Goal: Task Accomplishment & Management: Use online tool/utility

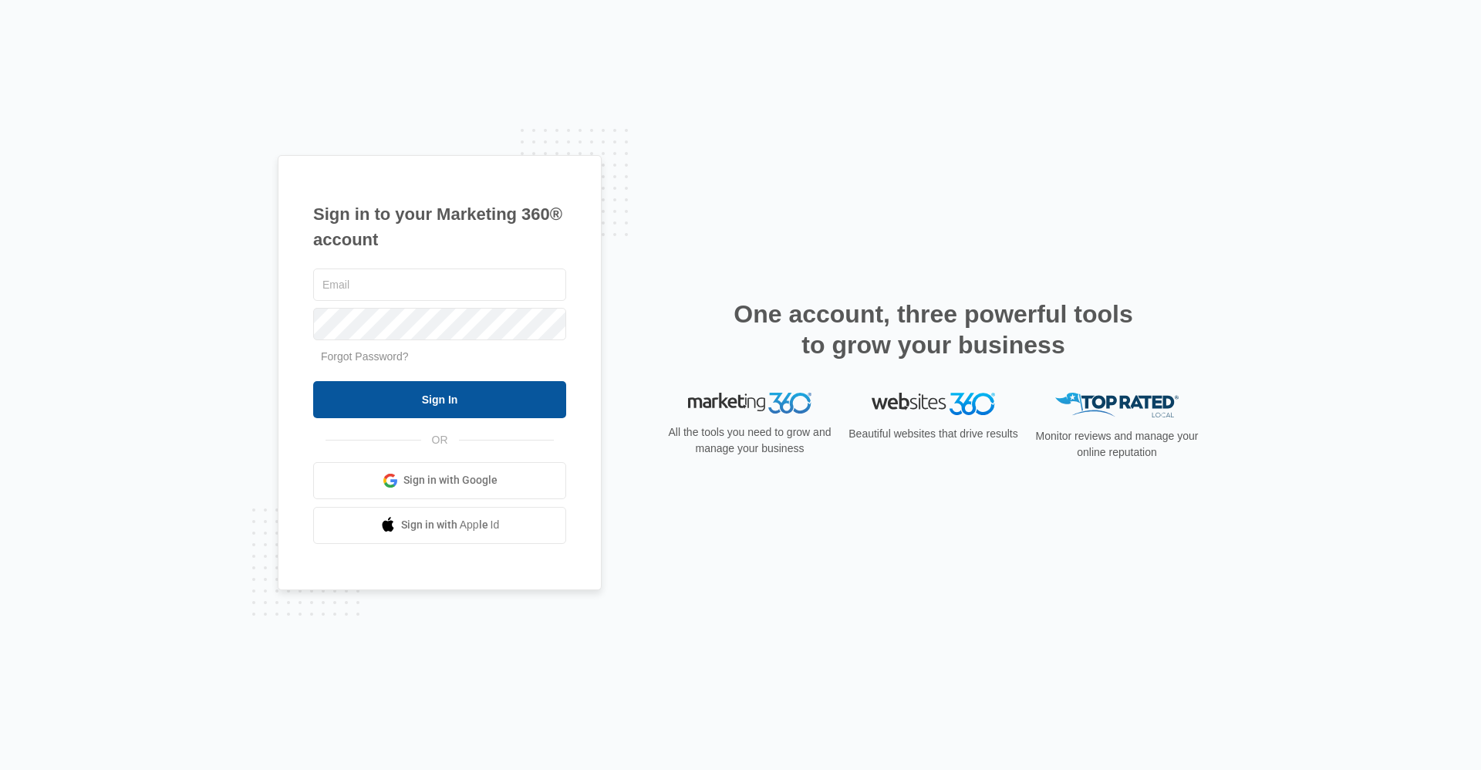
type input "[EMAIL_ADDRESS][DOMAIN_NAME]"
click at [404, 405] on input "Sign In" at bounding box center [439, 399] width 253 height 37
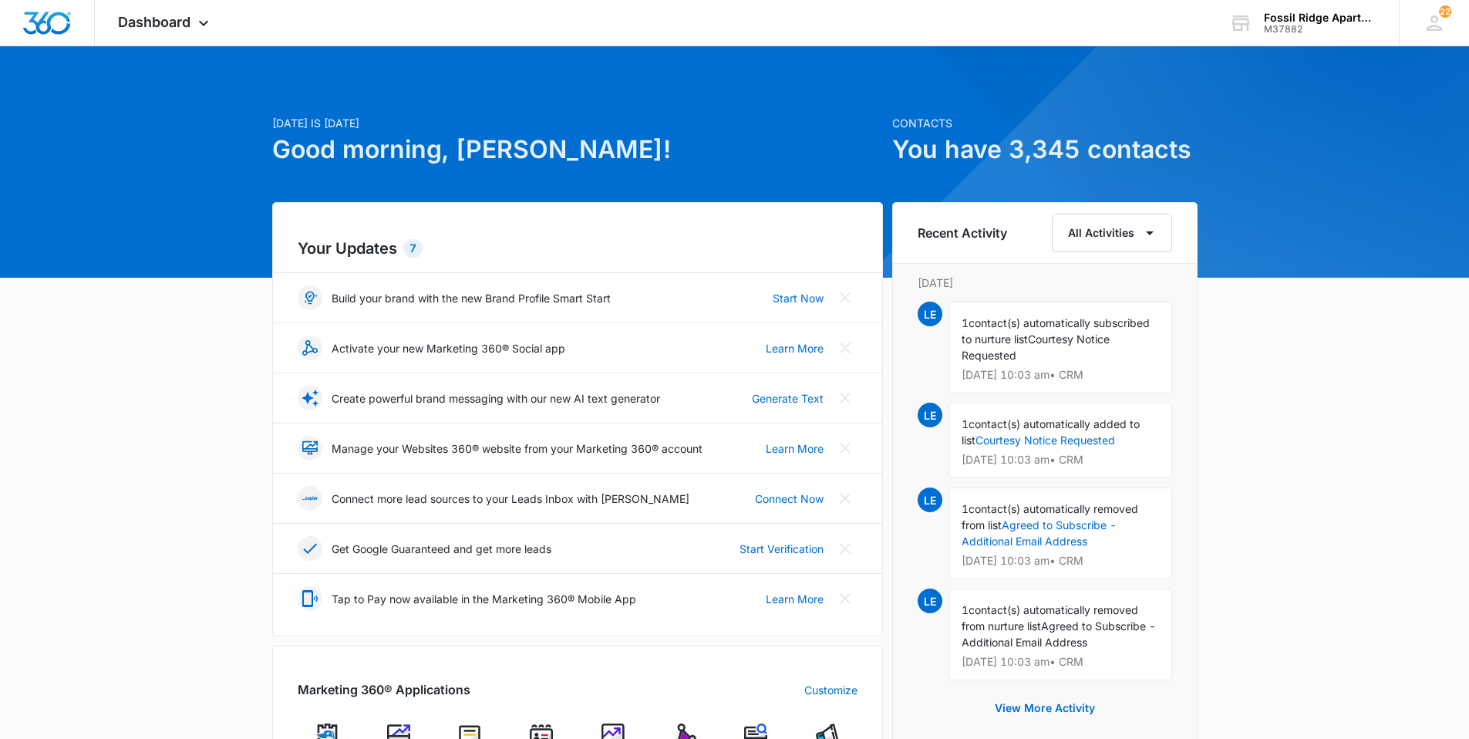
click at [535, 730] on img at bounding box center [541, 735] width 23 height 23
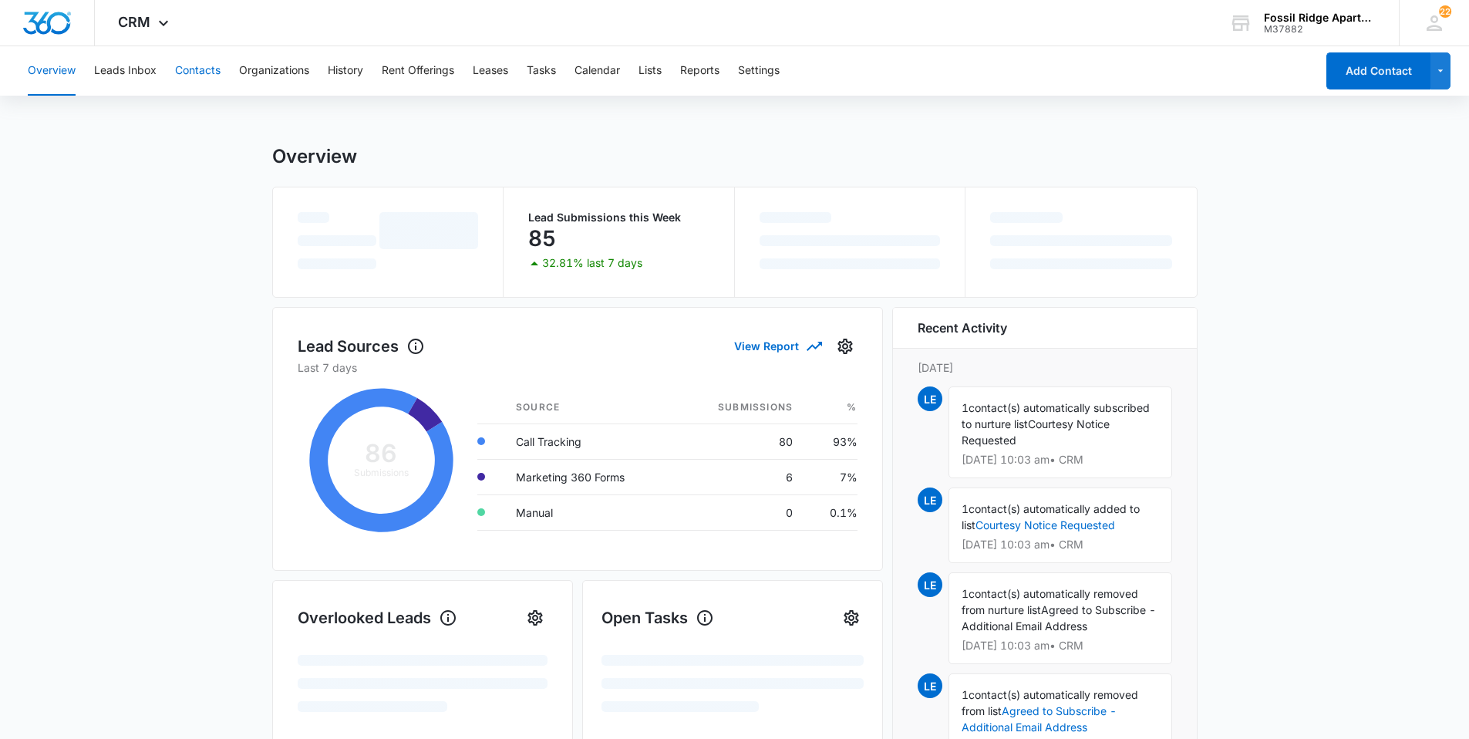
click at [198, 70] on button "Contacts" at bounding box center [198, 70] width 46 height 49
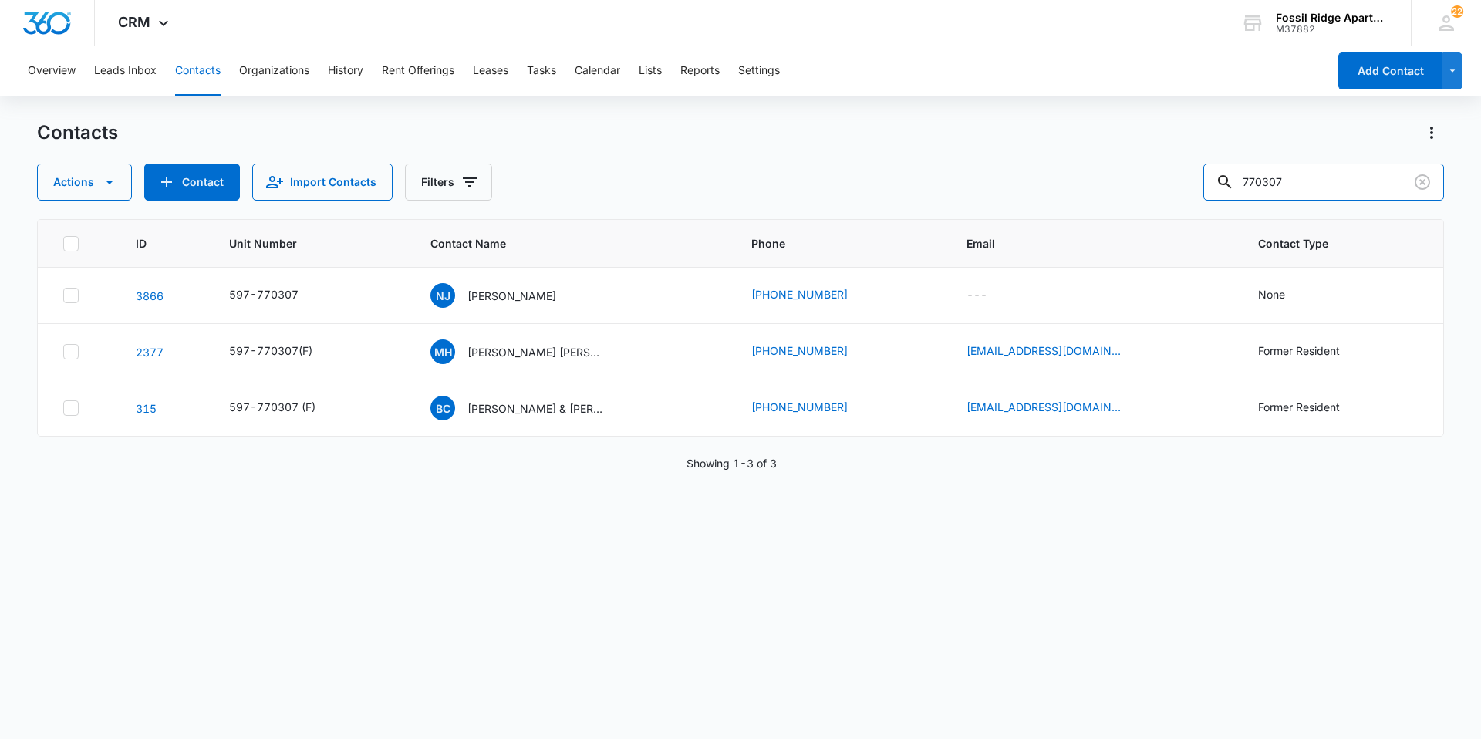
drag, startPoint x: 1319, startPoint y: 169, endPoint x: 1207, endPoint y: 189, distance: 113.6
click at [1207, 189] on div "Actions Contact Import Contacts Filters 770307" at bounding box center [740, 182] width 1407 height 37
drag, startPoint x: 1310, startPoint y: 164, endPoint x: 1304, endPoint y: 171, distance: 9.4
click at [1309, 164] on input "770307" at bounding box center [1323, 182] width 241 height 37
type input "680102"
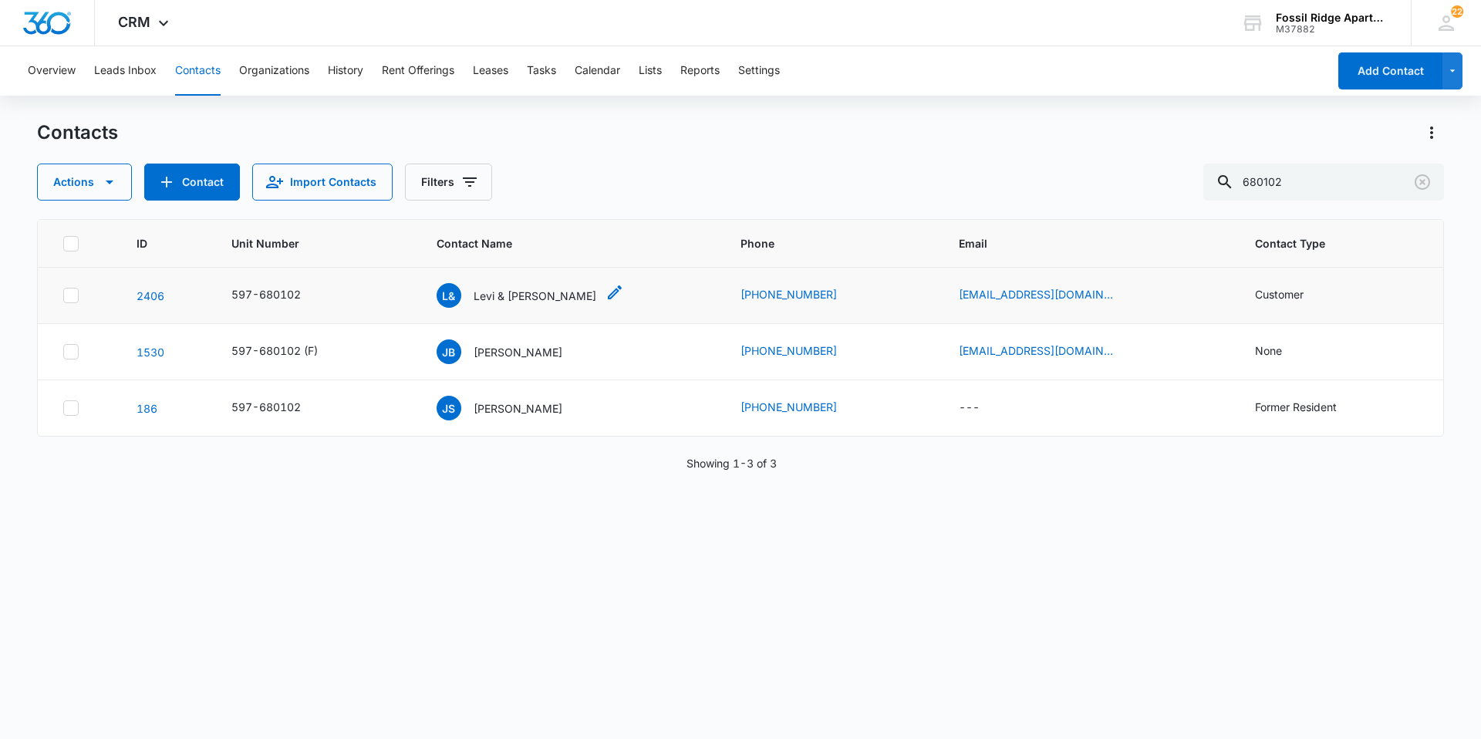
click at [541, 299] on p "Levi & [PERSON_NAME]" at bounding box center [535, 296] width 123 height 16
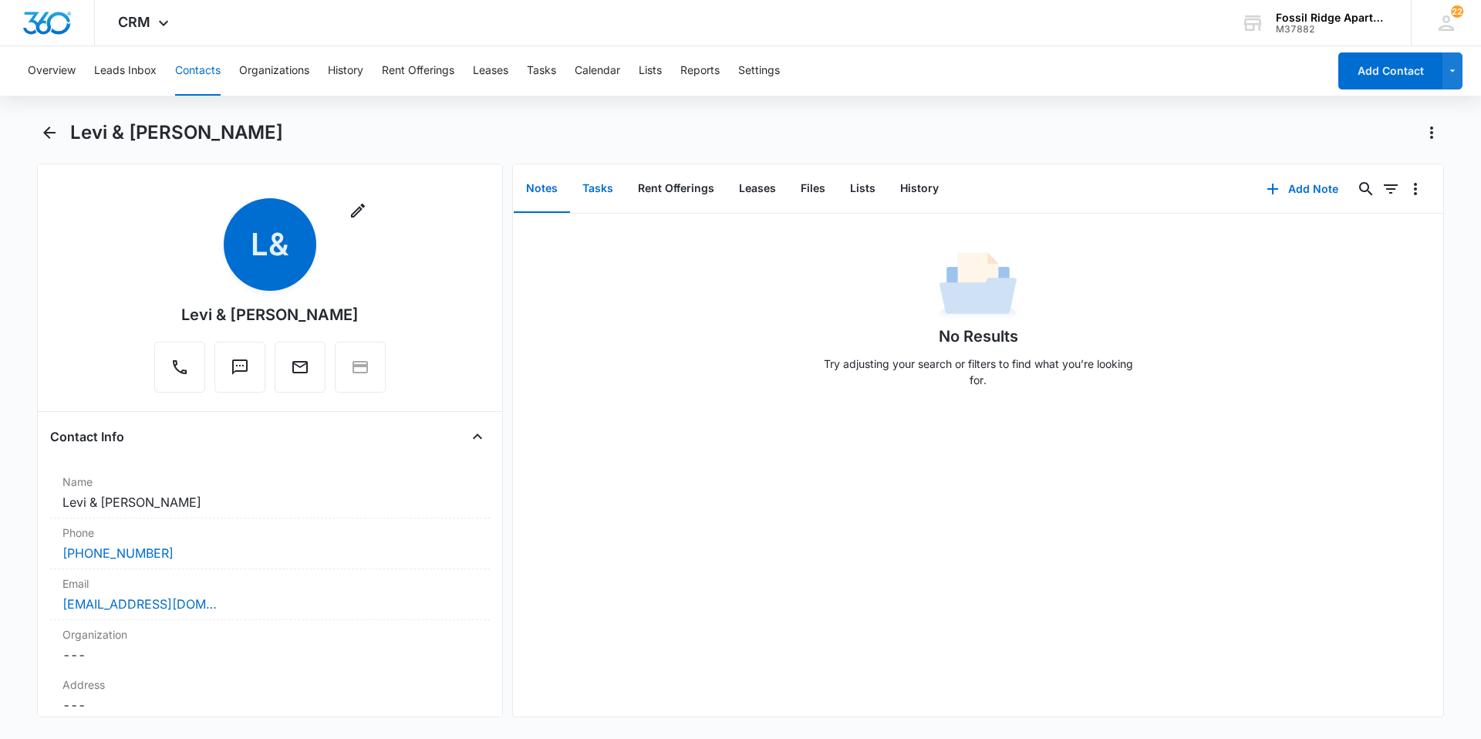
click at [591, 187] on button "Tasks" at bounding box center [598, 189] width 56 height 48
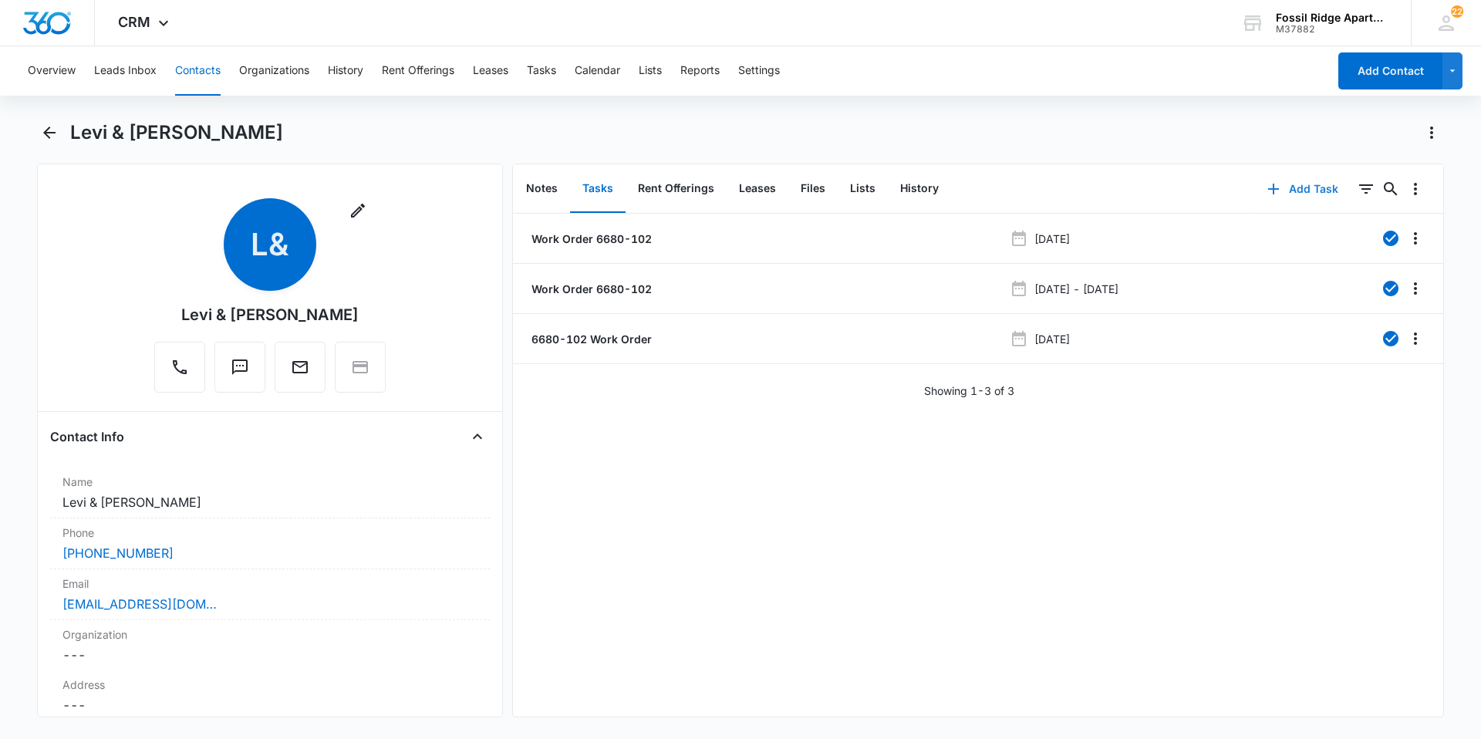
click at [1264, 185] on icon "button" at bounding box center [1273, 189] width 19 height 19
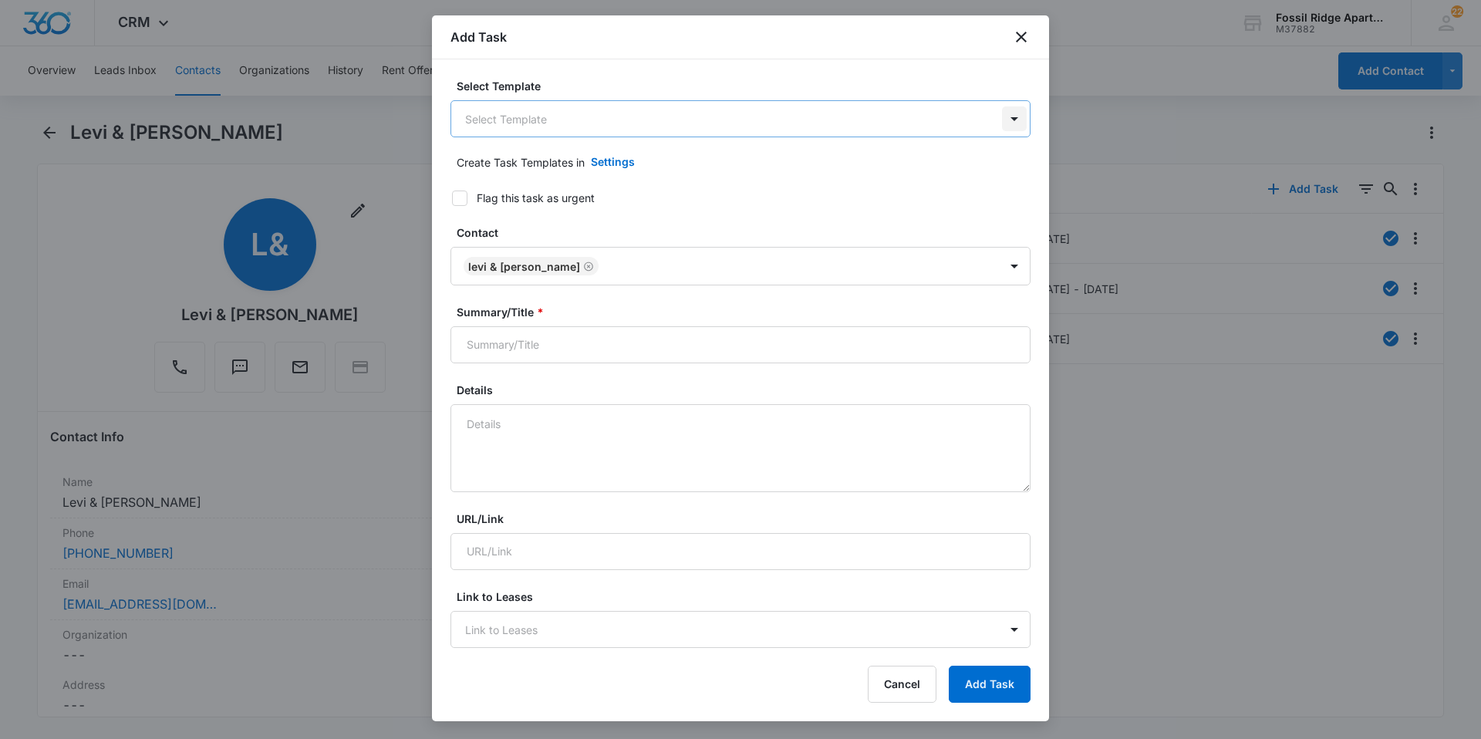
click at [993, 120] on body "CRM Apps Reputation Websites Forms CRM Email Social Content Ads Intelligence Fi…" at bounding box center [740, 369] width 1481 height 739
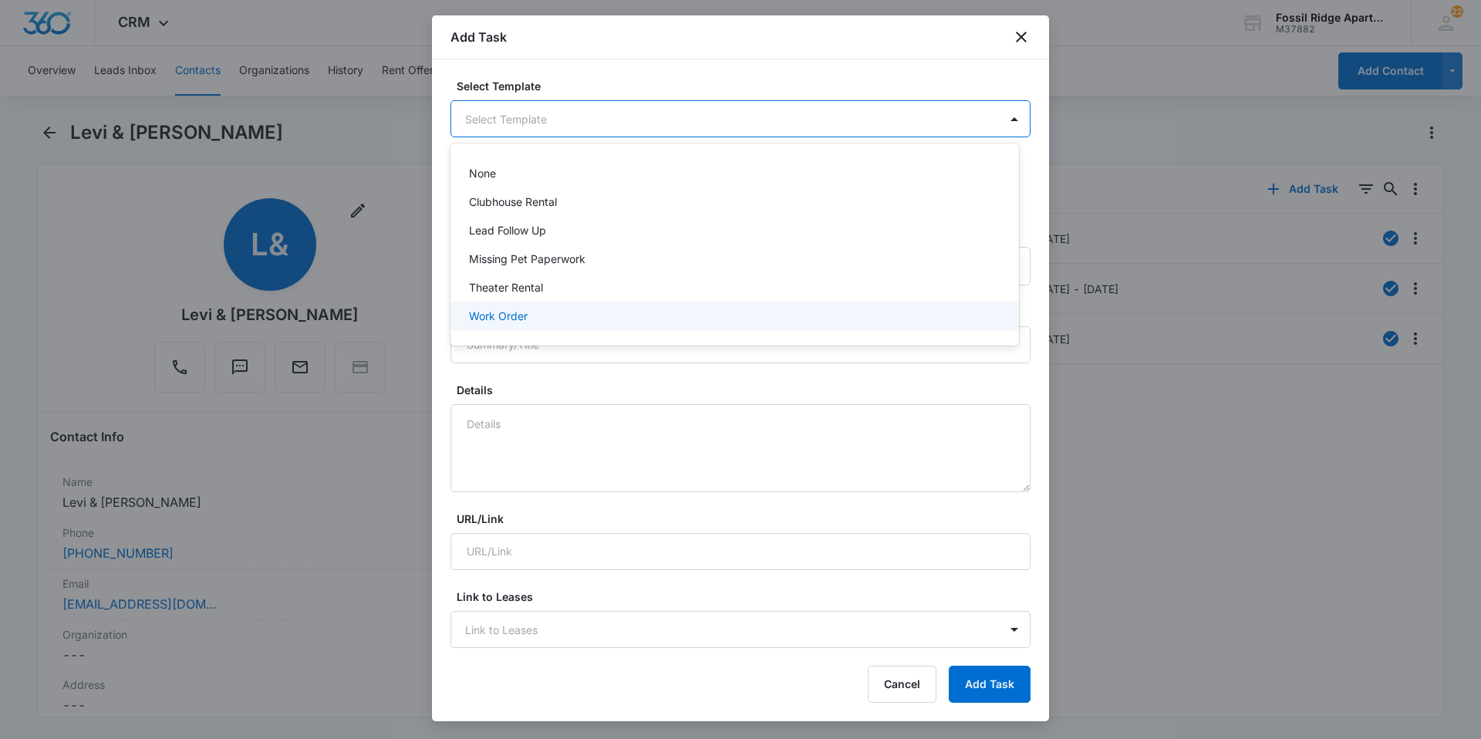
click at [479, 317] on p "Work Order" at bounding box center [498, 316] width 59 height 16
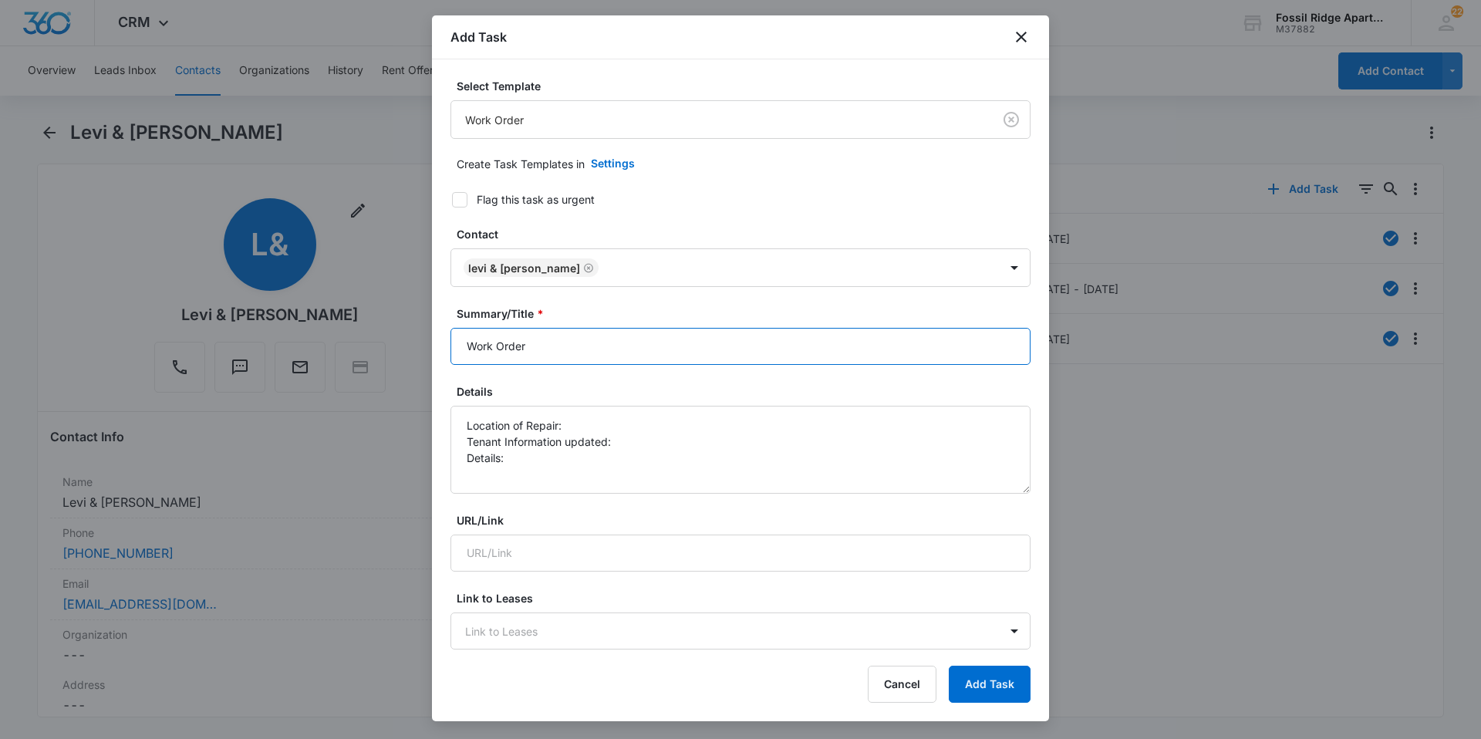
click at [551, 352] on input "Work Order" at bounding box center [740, 346] width 580 height 37
type input "Work Order 6680-102"
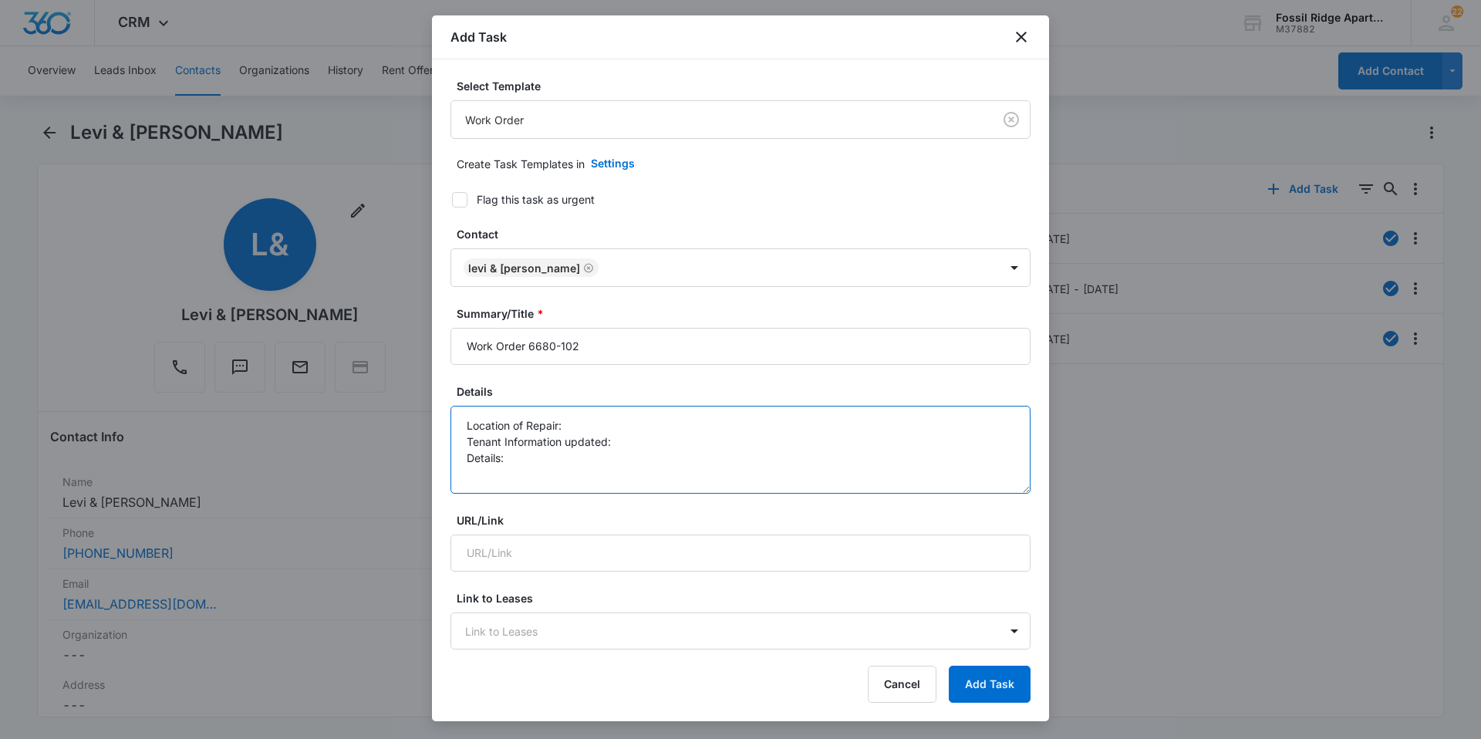
click at [577, 417] on textarea "Location of Repair: Tenant Information updated: Details:" at bounding box center [740, 450] width 580 height 88
click at [622, 452] on textarea "Location of Repair: bathroom Tenant Information updated: Details:" at bounding box center [740, 450] width 580 height 88
click at [626, 434] on textarea "Location of Repair: bathroom Tenant Information updated: Details:" at bounding box center [740, 450] width 580 height 88
click at [518, 460] on textarea "Location of Repair: bathroom Tenant Information updated: yes Details:" at bounding box center [740, 450] width 580 height 88
drag, startPoint x: 925, startPoint y: 467, endPoint x: 794, endPoint y: 473, distance: 130.5
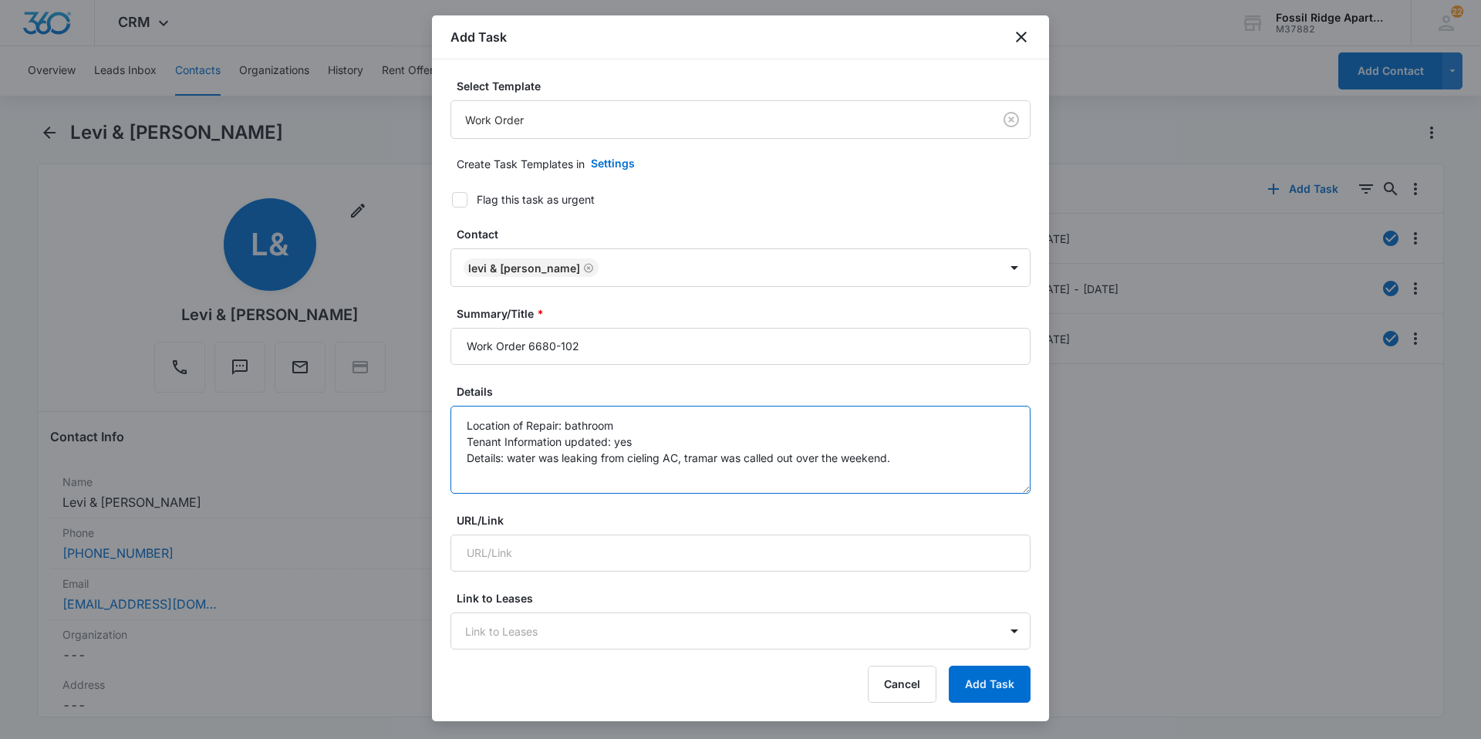
click at [787, 478] on textarea "Location of Repair: bathroom Tenant Information updated: yes Details: water was…" at bounding box center [740, 450] width 580 height 88
type textarea "Location of Repair: bathroom Tenant Information updated: yes Details: water was…"
click at [890, 688] on button "Cancel" at bounding box center [902, 684] width 69 height 37
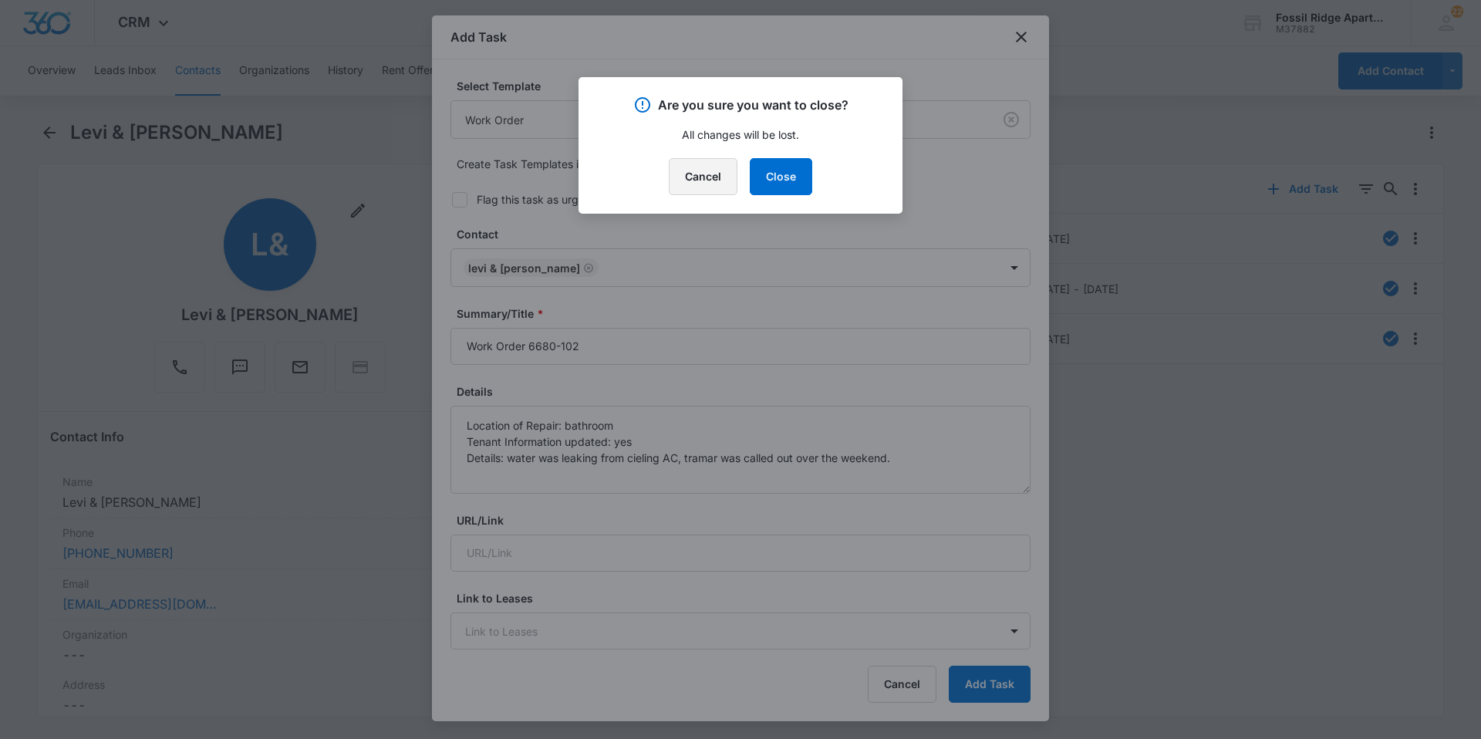
click at [696, 171] on button "Cancel" at bounding box center [703, 176] width 69 height 37
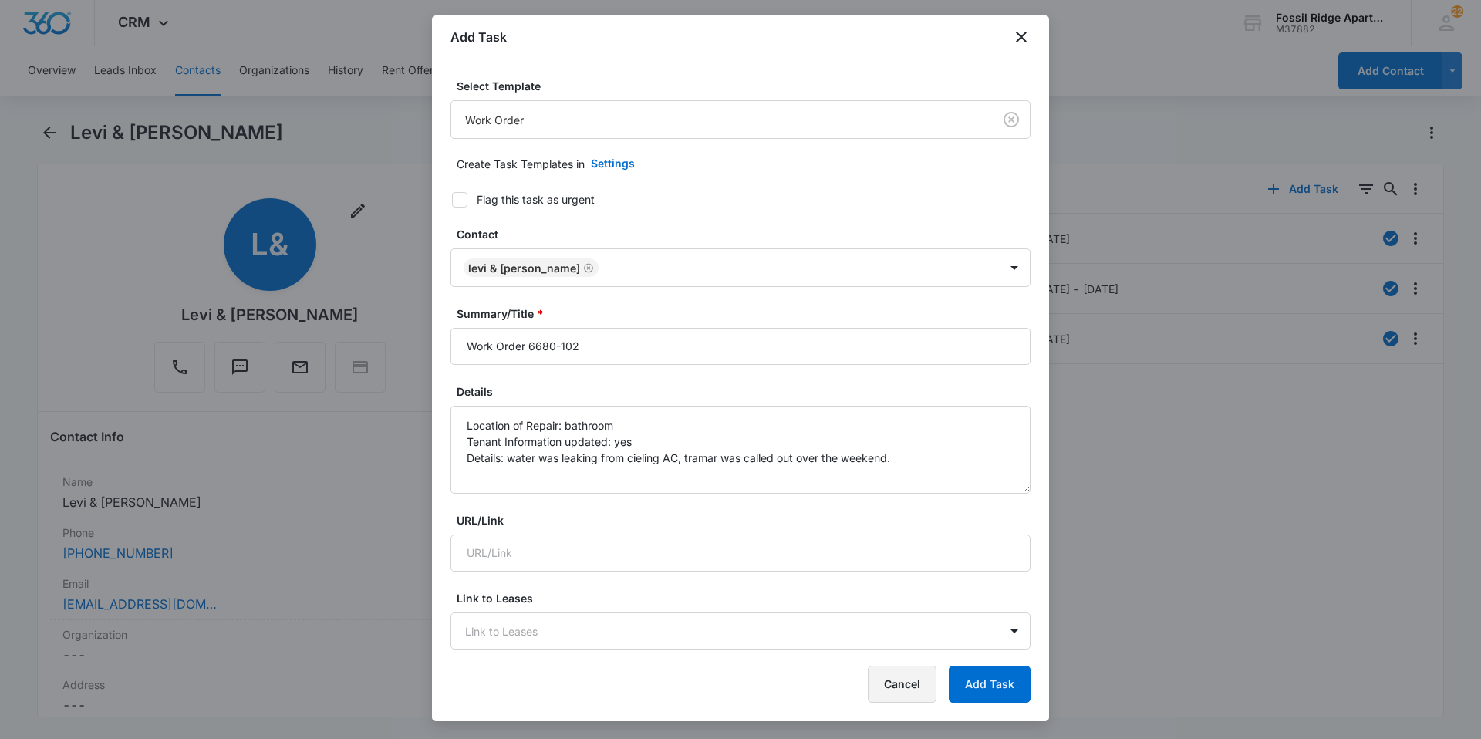
click at [894, 689] on button "Cancel" at bounding box center [902, 684] width 69 height 37
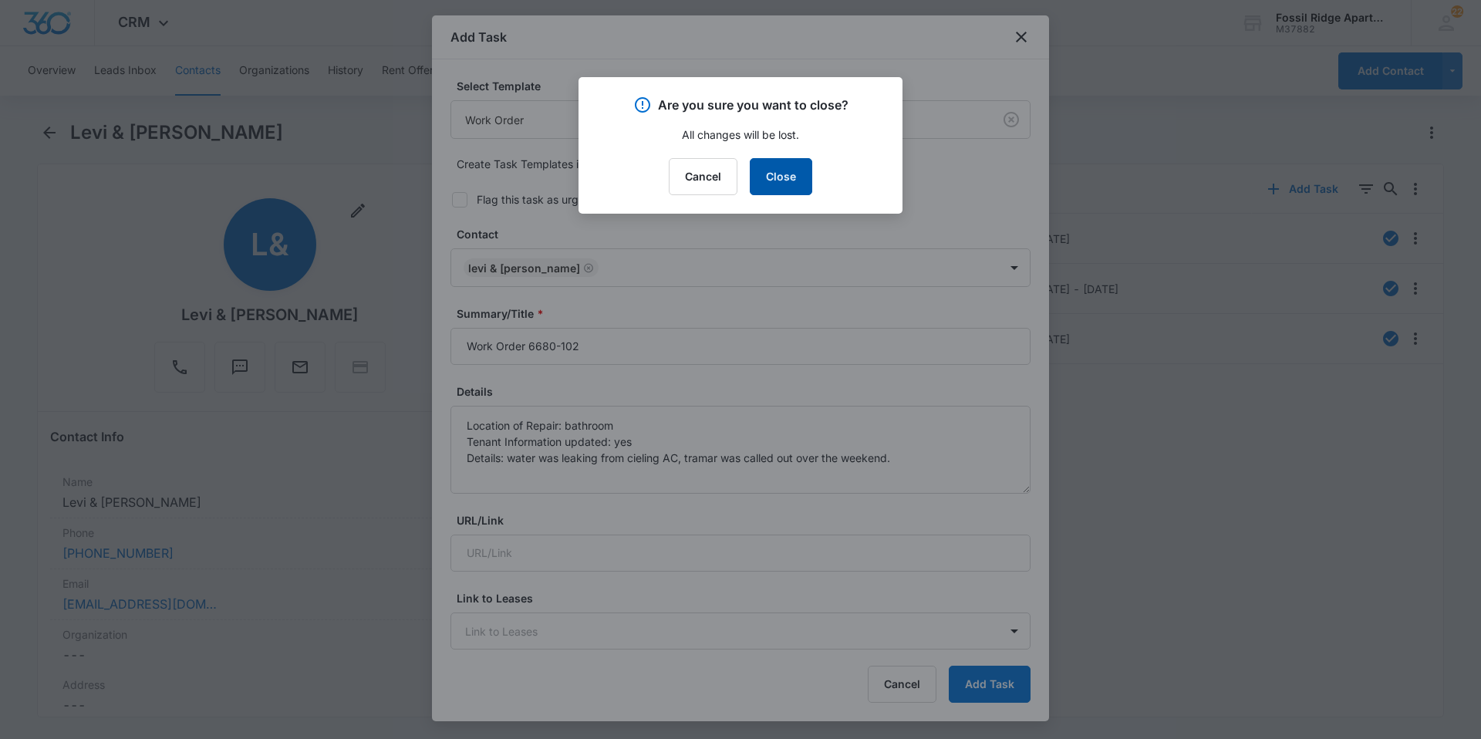
drag, startPoint x: 795, startPoint y: 178, endPoint x: 837, endPoint y: 39, distance: 145.0
click at [796, 178] on button "Close" at bounding box center [781, 176] width 62 height 37
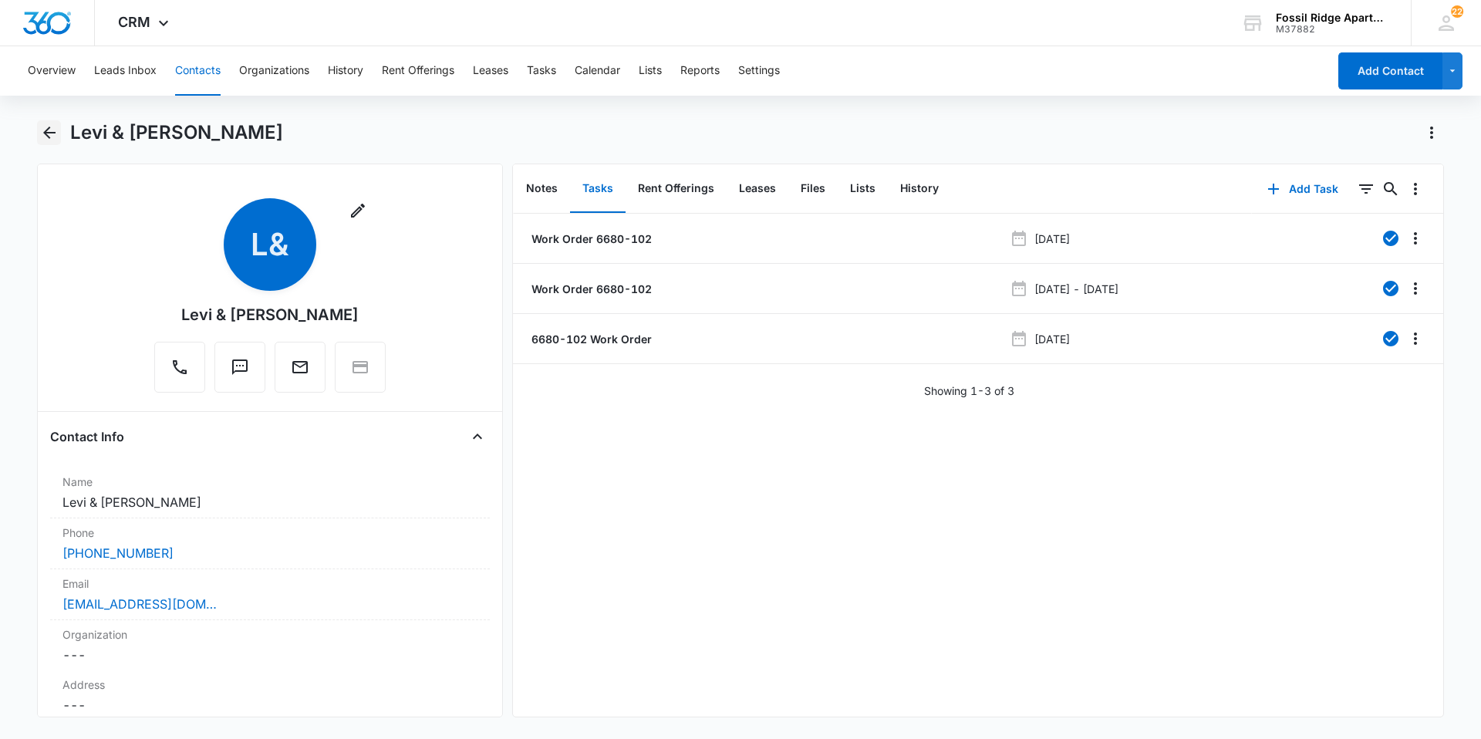
click at [42, 132] on icon "Back" at bounding box center [49, 132] width 19 height 19
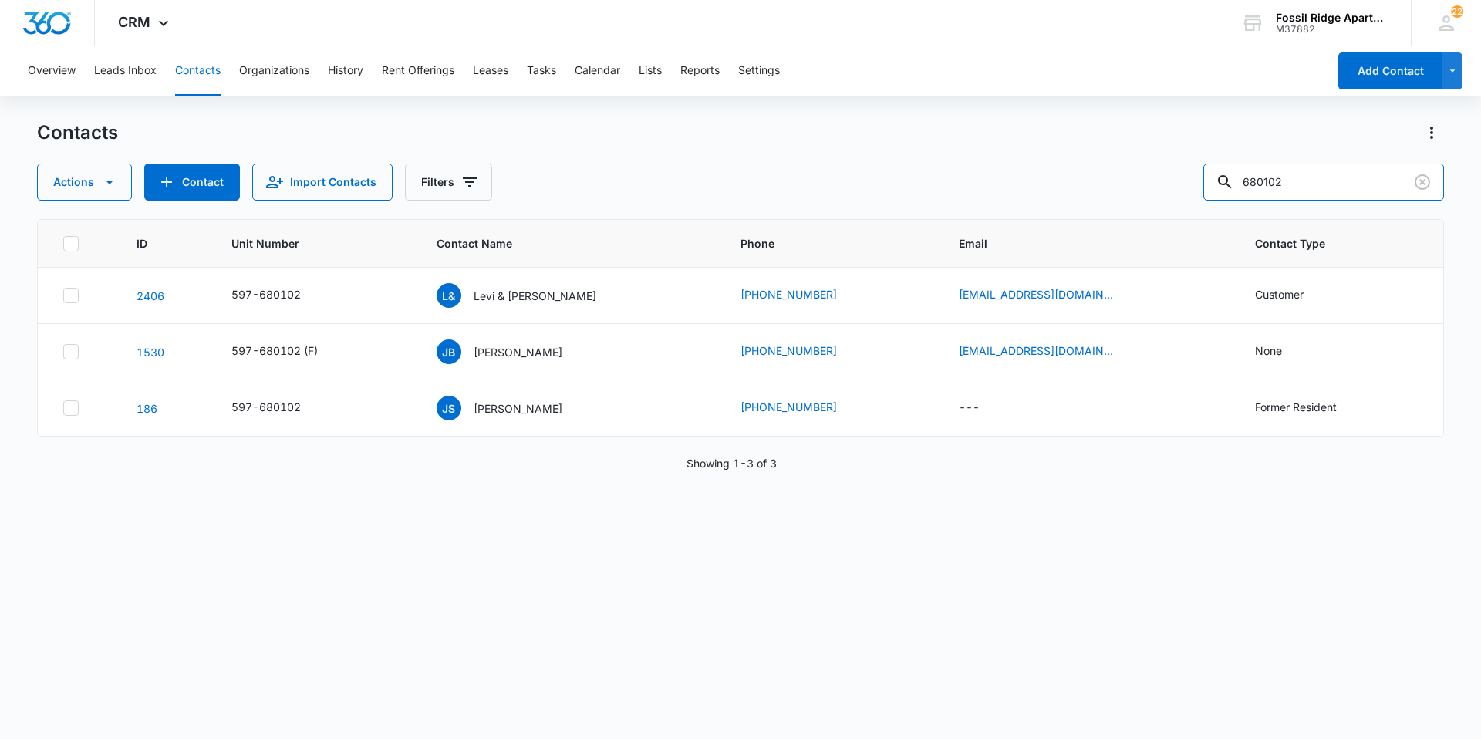
drag, startPoint x: 1307, startPoint y: 180, endPoint x: 1165, endPoint y: 191, distance: 141.6
click at [1165, 191] on div "Actions Contact Import Contacts Filters 680102" at bounding box center [740, 182] width 1407 height 37
type input "990207"
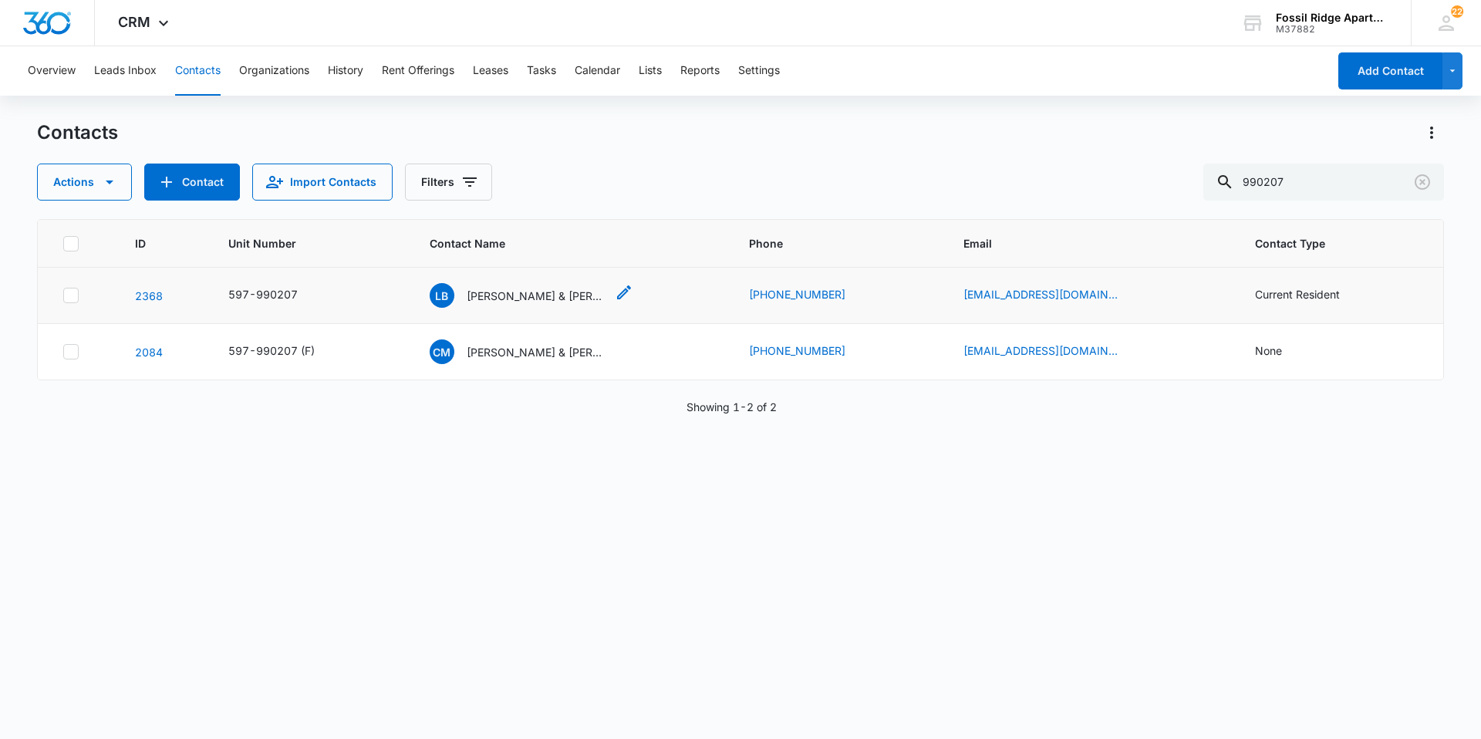
click at [497, 295] on p "[PERSON_NAME] & [PERSON_NAME]" at bounding box center [536, 296] width 139 height 16
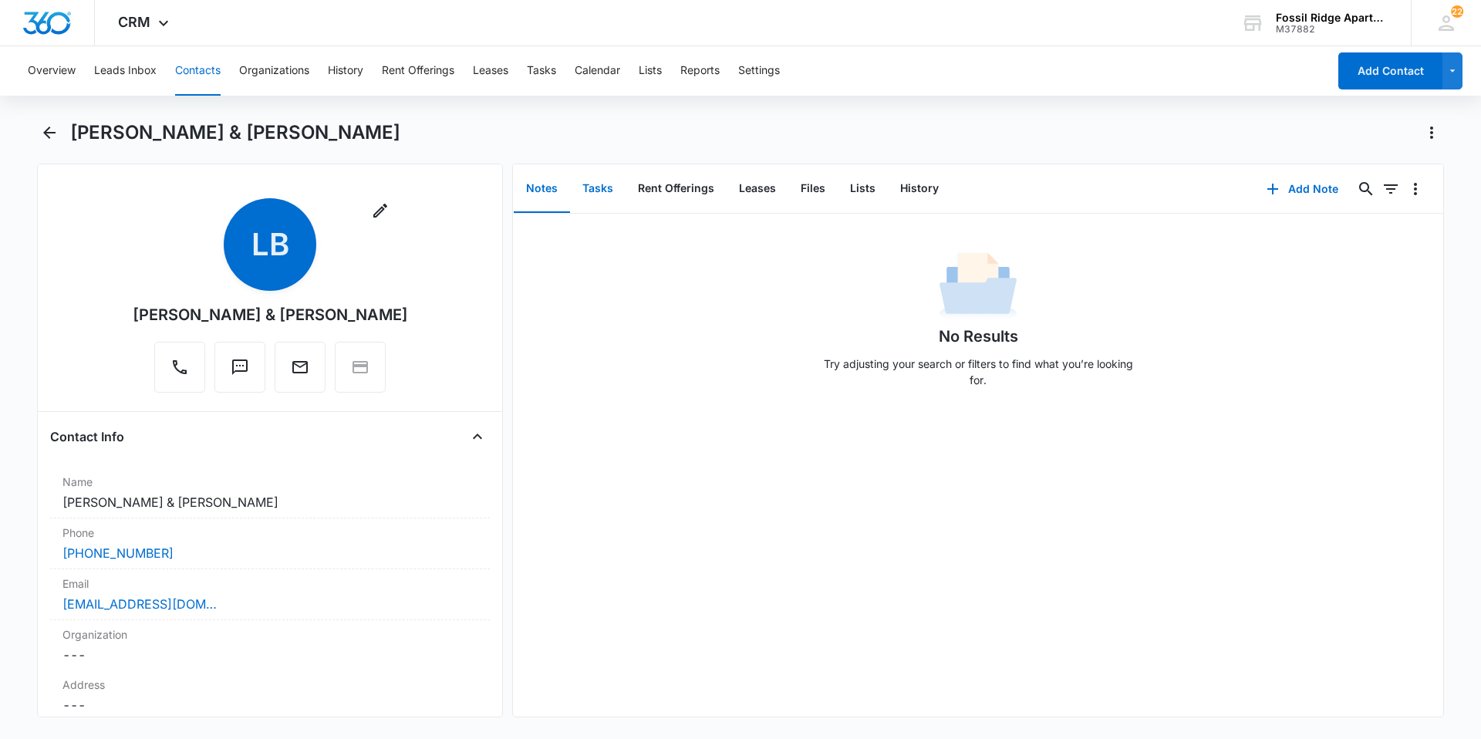
click at [600, 188] on button "Tasks" at bounding box center [598, 189] width 56 height 48
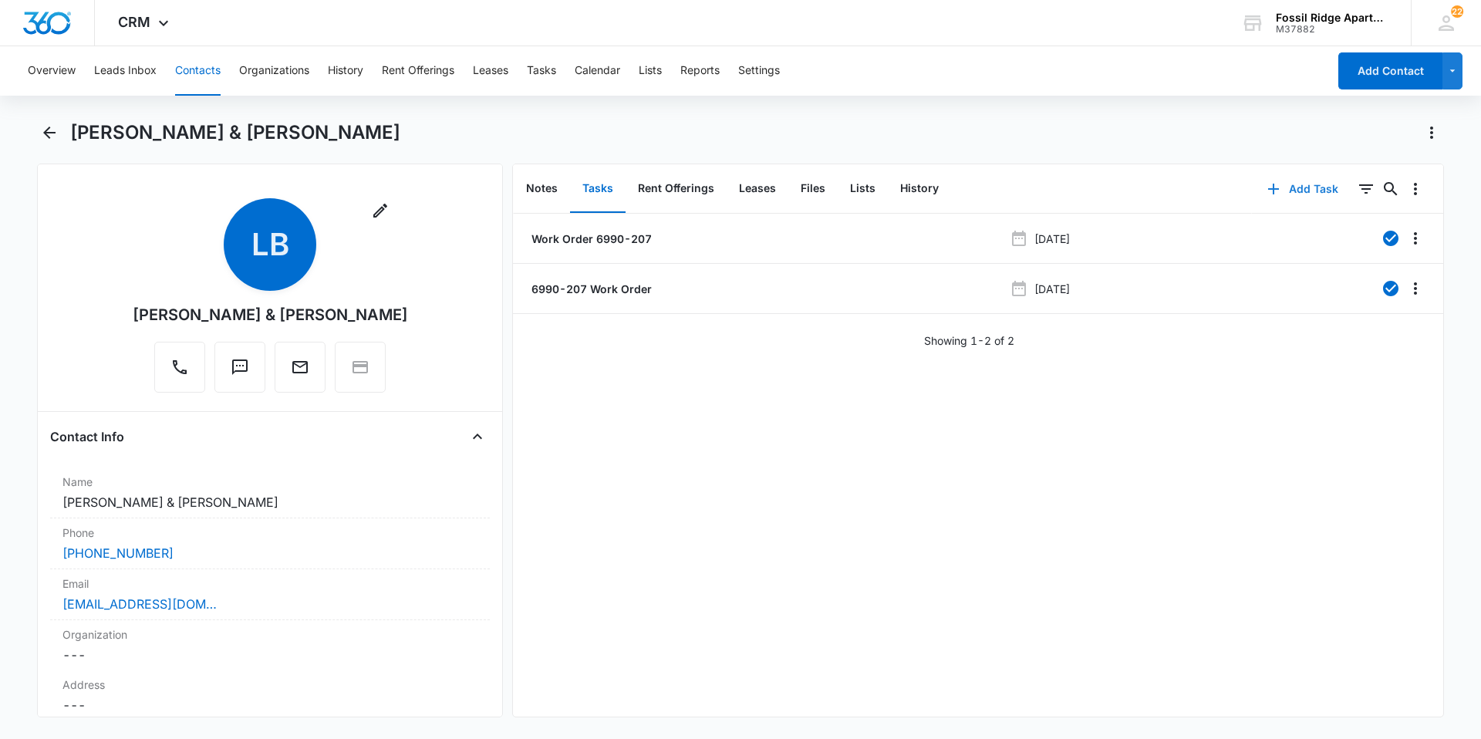
click at [1264, 186] on icon "button" at bounding box center [1273, 189] width 19 height 19
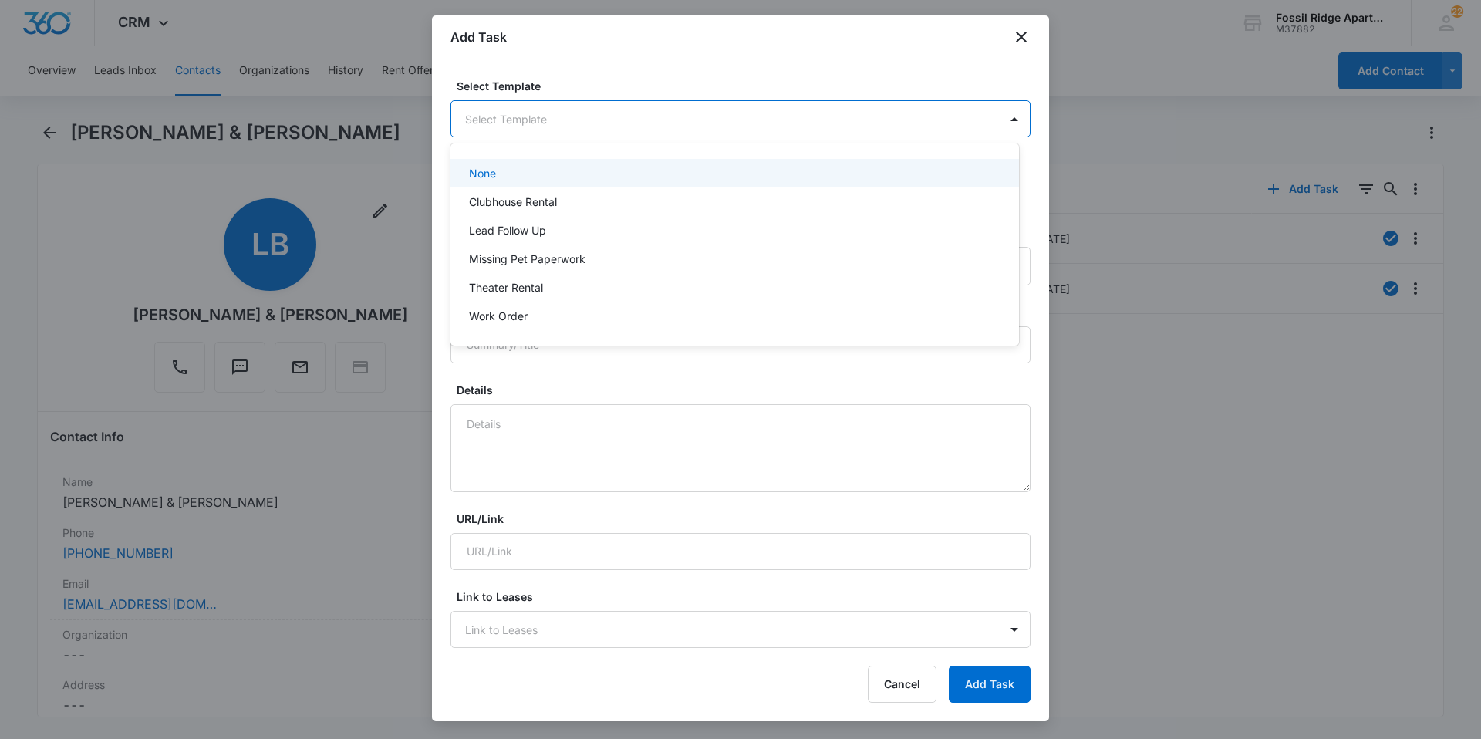
drag, startPoint x: 999, startPoint y: 120, endPoint x: 828, endPoint y: 131, distance: 170.9
click at [997, 120] on body "CRM Apps Reputation Websites Forms CRM Email Social Content Ads Intelligence Fi…" at bounding box center [740, 369] width 1481 height 739
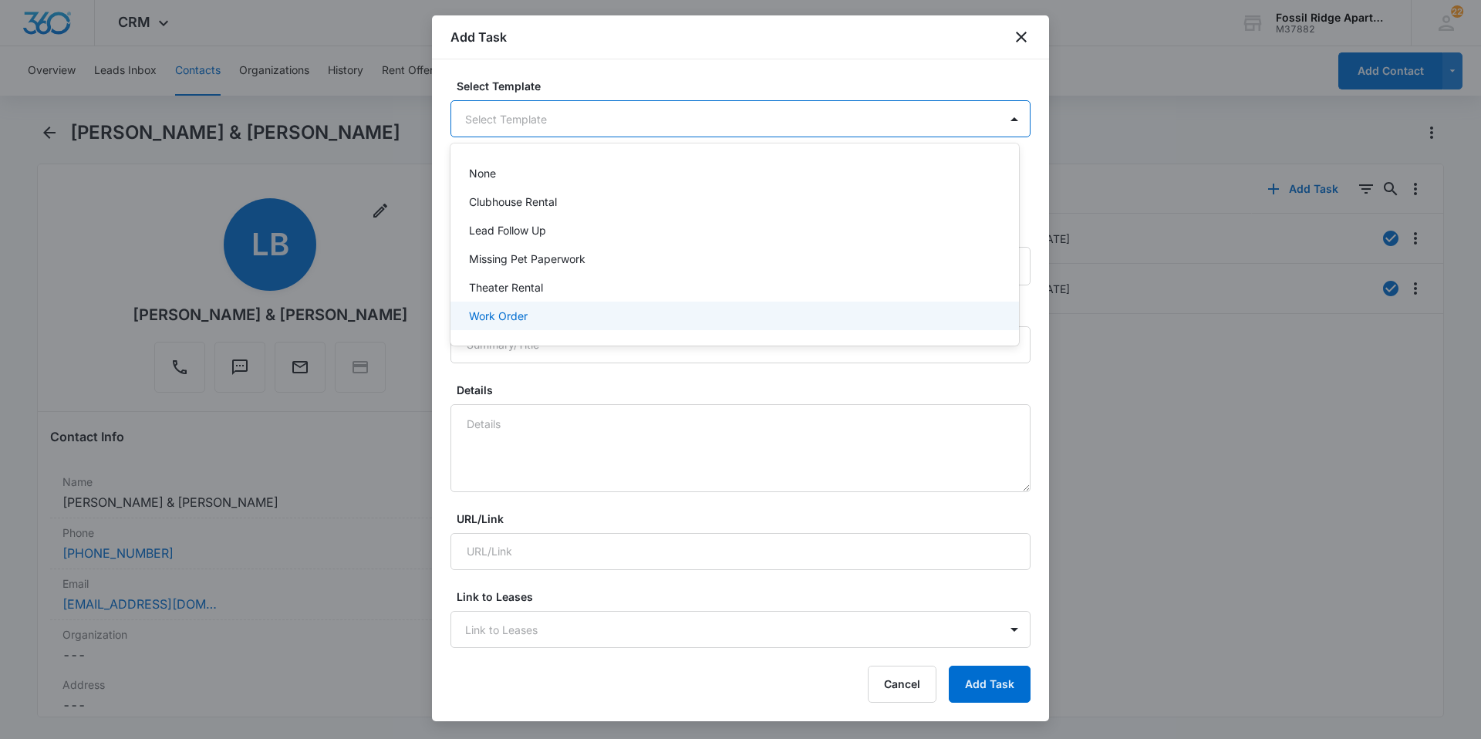
click at [496, 316] on p "Work Order" at bounding box center [498, 316] width 59 height 16
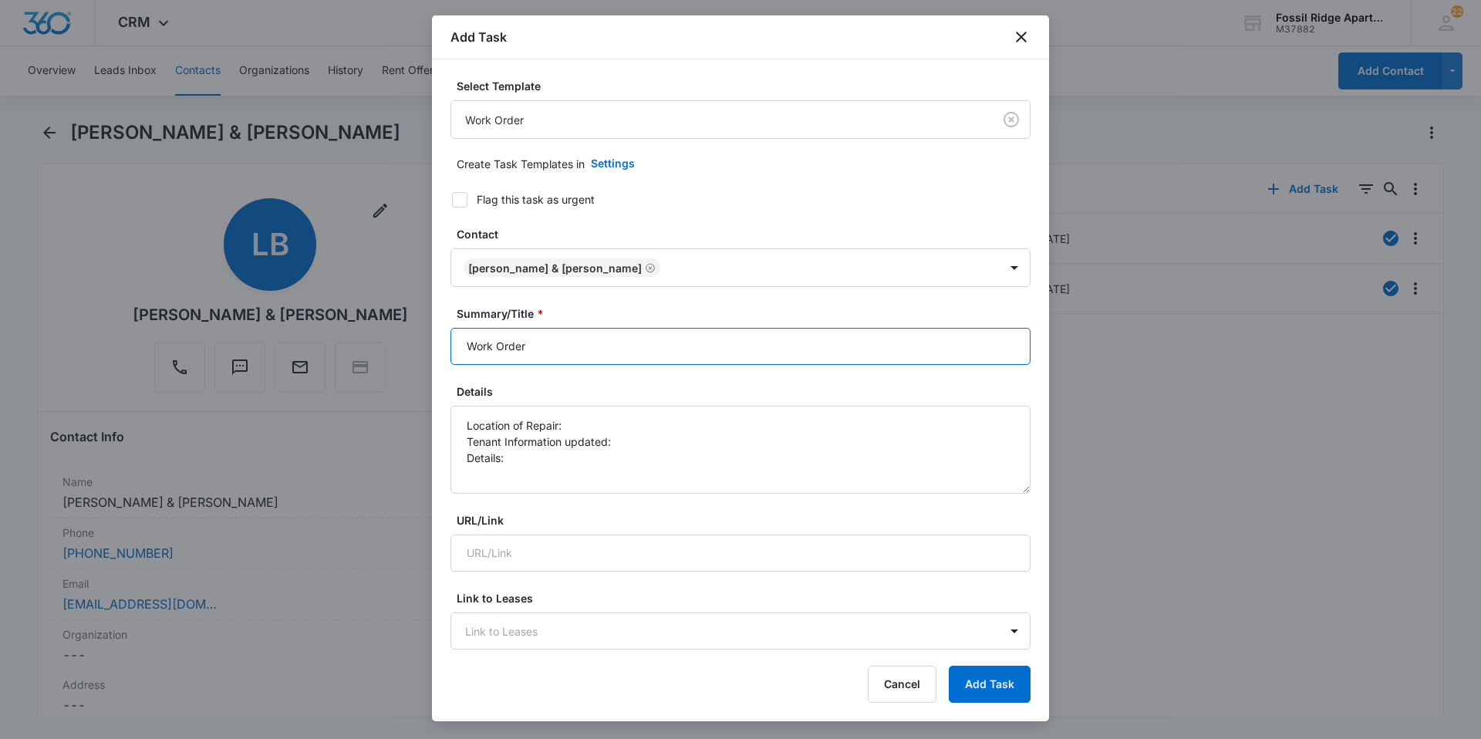
click at [589, 347] on input "Work Order" at bounding box center [740, 346] width 580 height 37
type input "Work Order 6990-207"
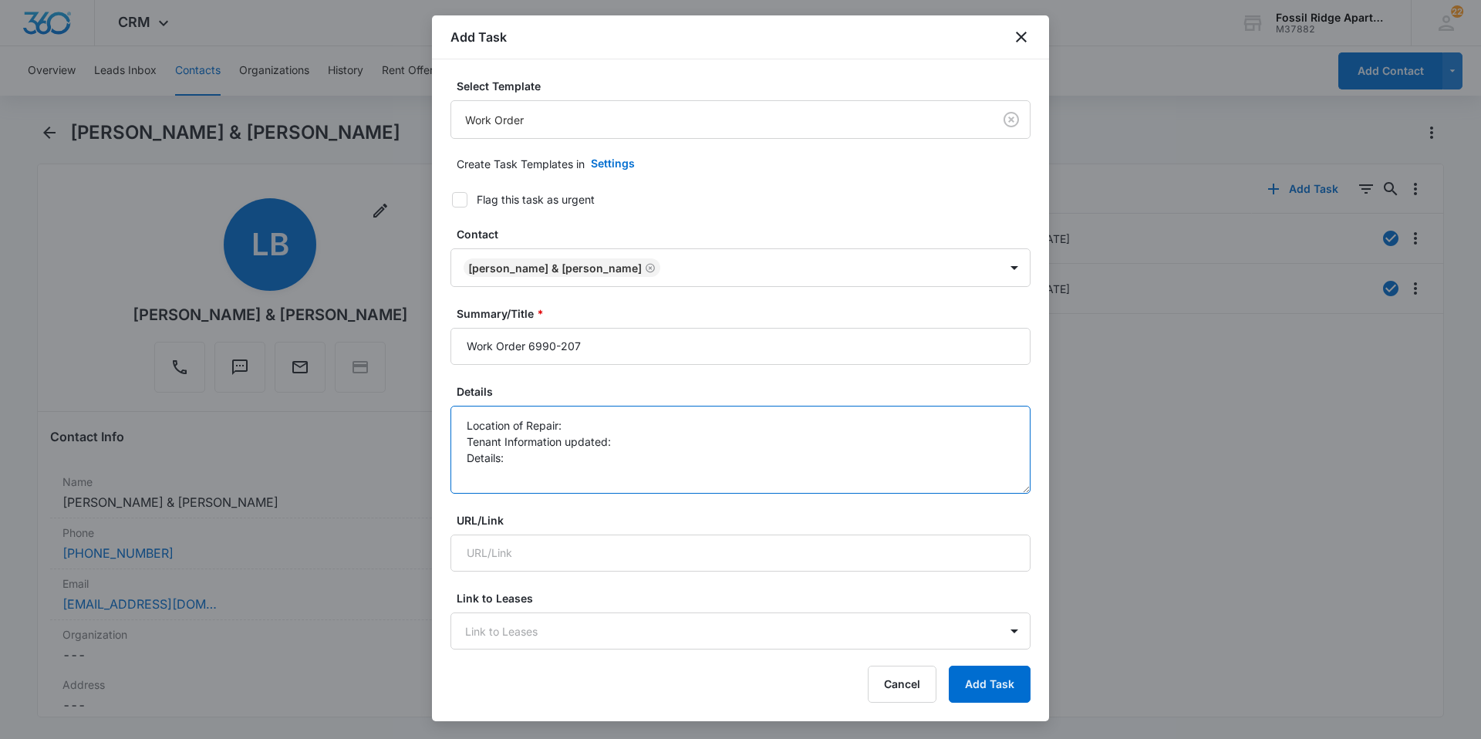
click at [580, 420] on textarea "Location of Repair: Tenant Information updated: Details:" at bounding box center [740, 450] width 580 height 88
click at [623, 451] on textarea "Location of Repair: bathroom Tenant Information updated: Details:" at bounding box center [740, 450] width 580 height 88
click at [629, 440] on textarea "Location of Repair: bathroom Tenant Information updated: Details:" at bounding box center [740, 450] width 580 height 88
click at [526, 460] on textarea "Location of Repair: bathroom Tenant Information updated: yes Details:" at bounding box center [740, 450] width 580 height 88
type textarea "Location of Repair: bathroom Tenant Information updated: yes Details: shower le…"
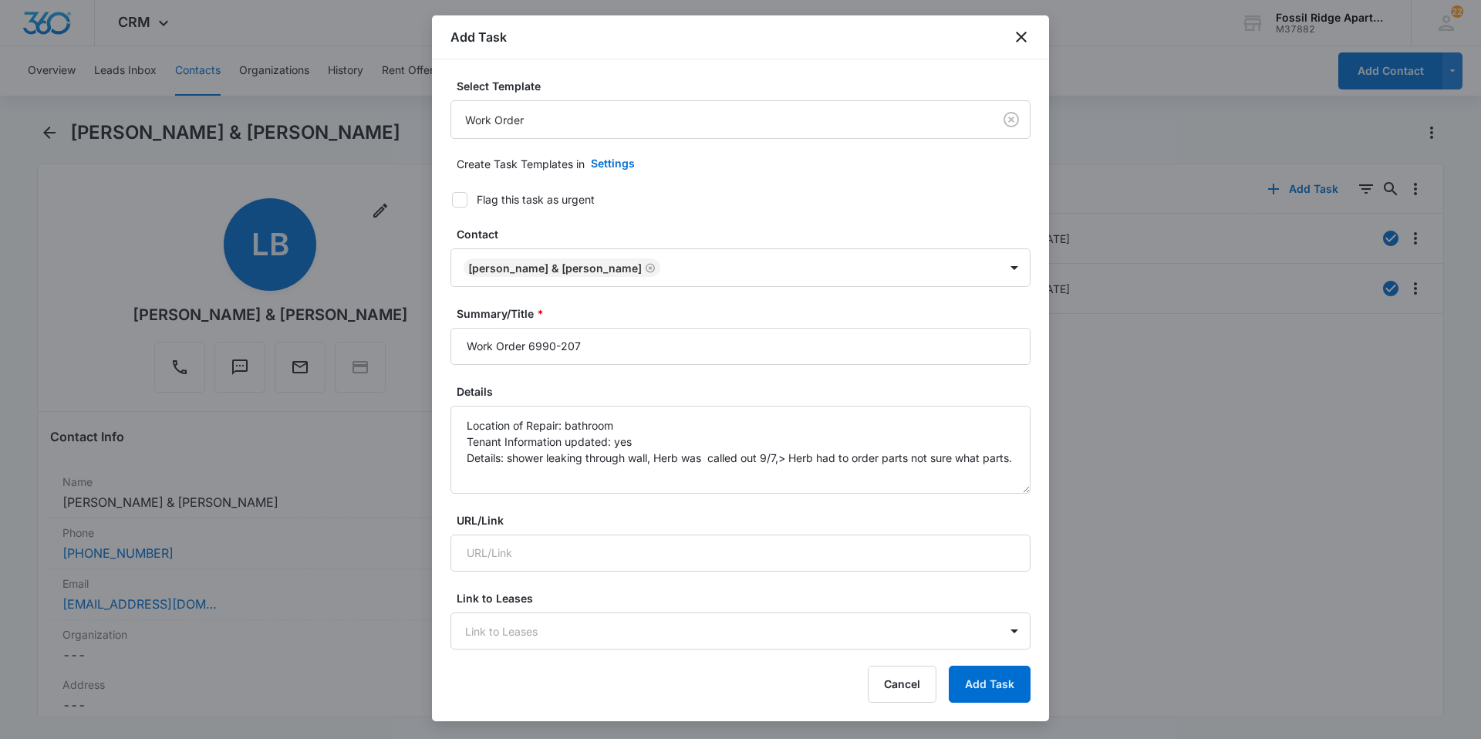
click at [461, 197] on icon at bounding box center [460, 200] width 14 height 14
click at [452, 197] on input "Flag this task as urgent" at bounding box center [446, 199] width 11 height 11
checkbox input "true"
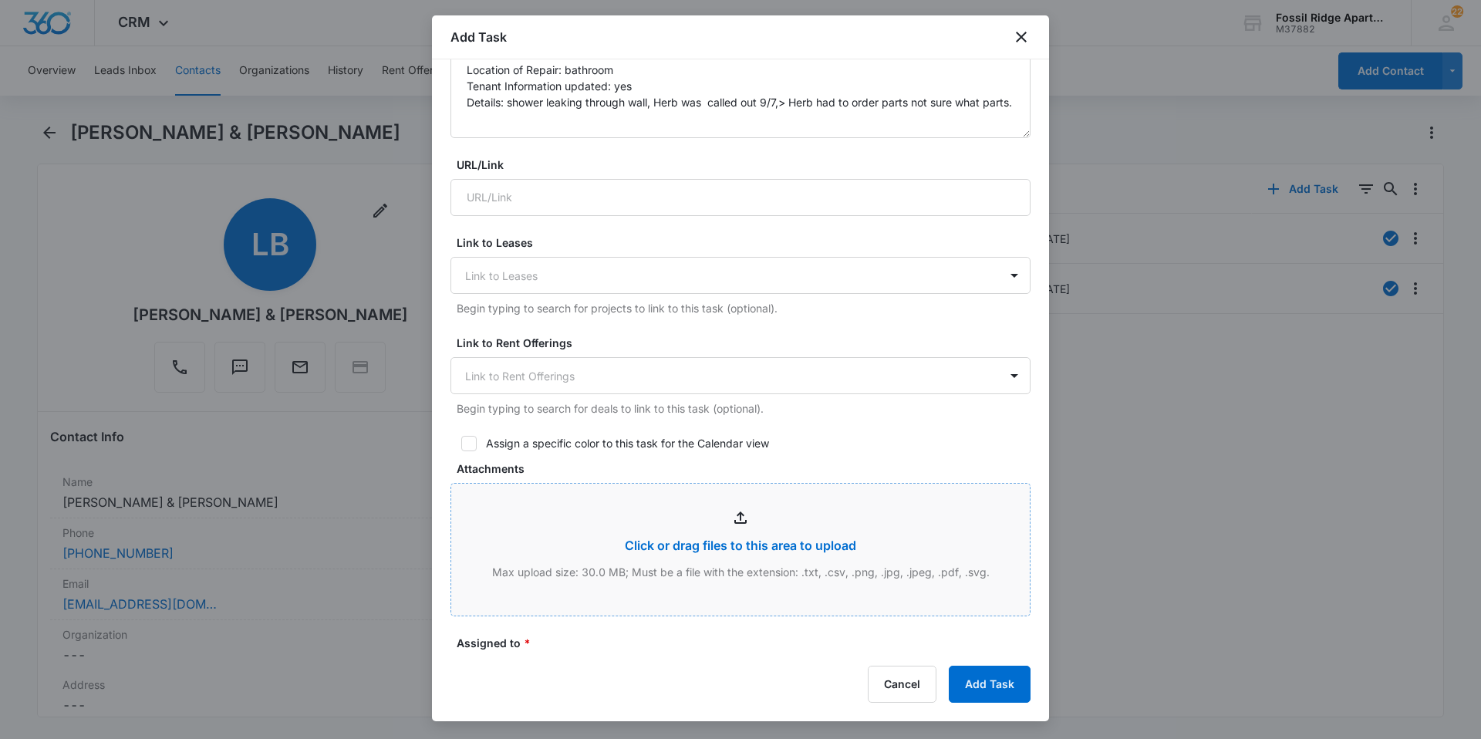
scroll to position [694, 0]
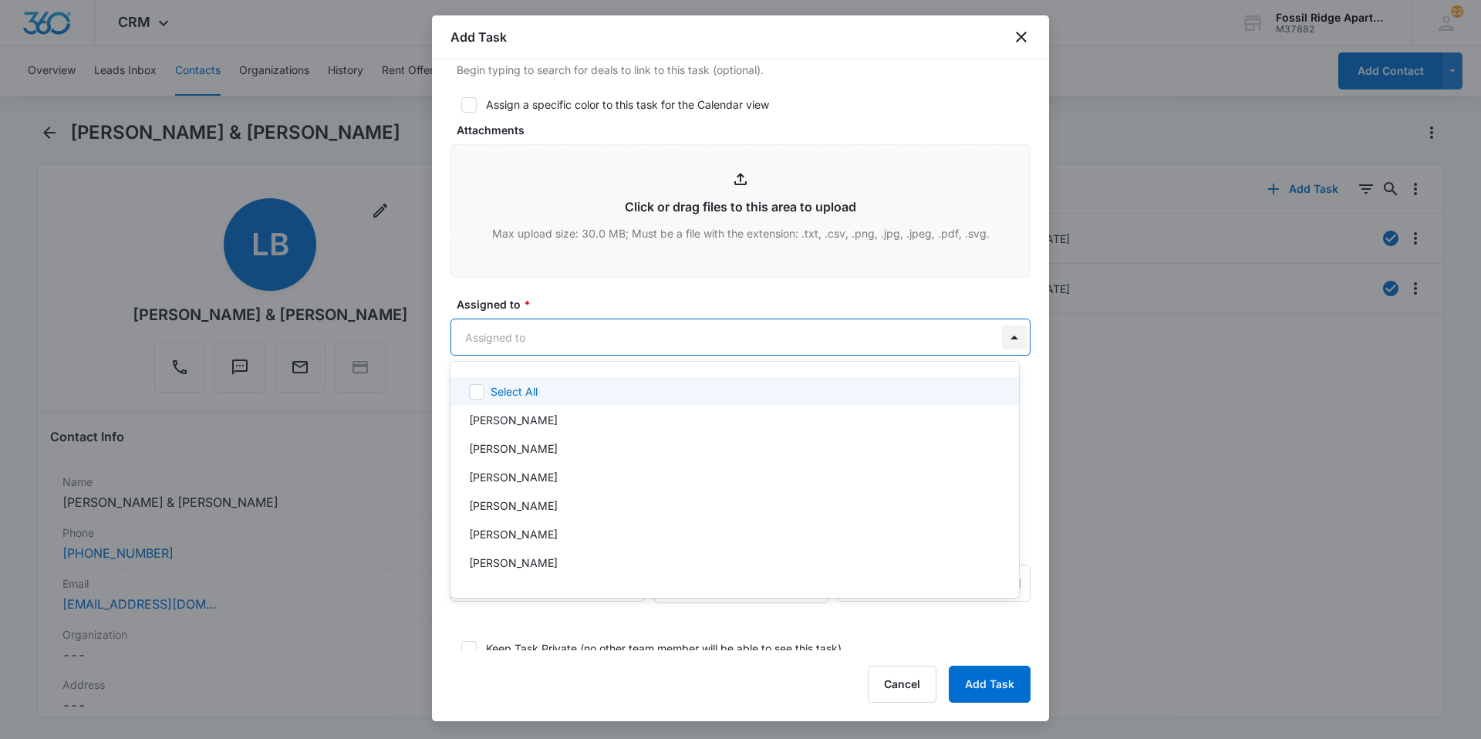
click at [1002, 335] on body "CRM Apps Reputation Websites Forms CRM Email Social Content Ads Intelligence Fi…" at bounding box center [740, 369] width 1481 height 739
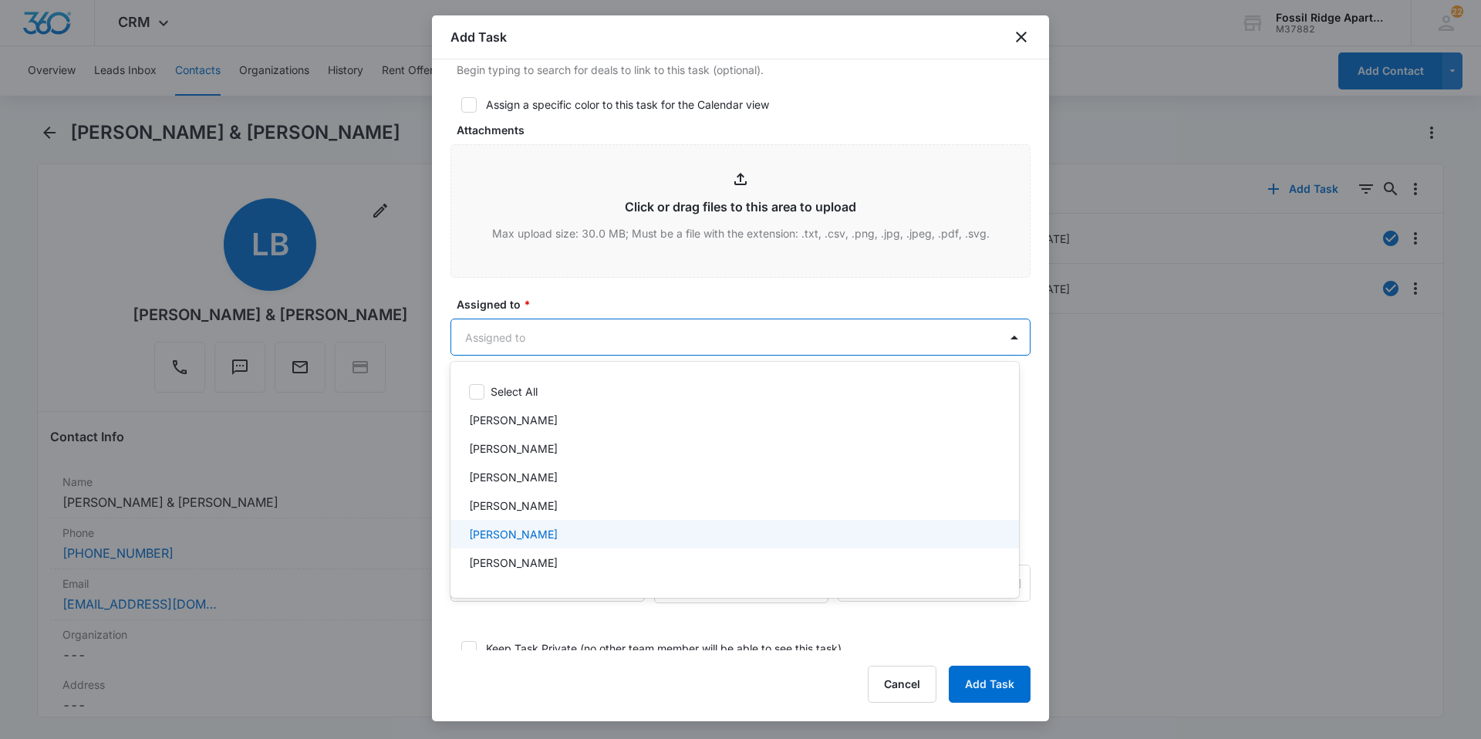
click at [497, 532] on p "[PERSON_NAME]" at bounding box center [513, 534] width 89 height 16
click at [755, 345] on div at bounding box center [740, 369] width 1481 height 739
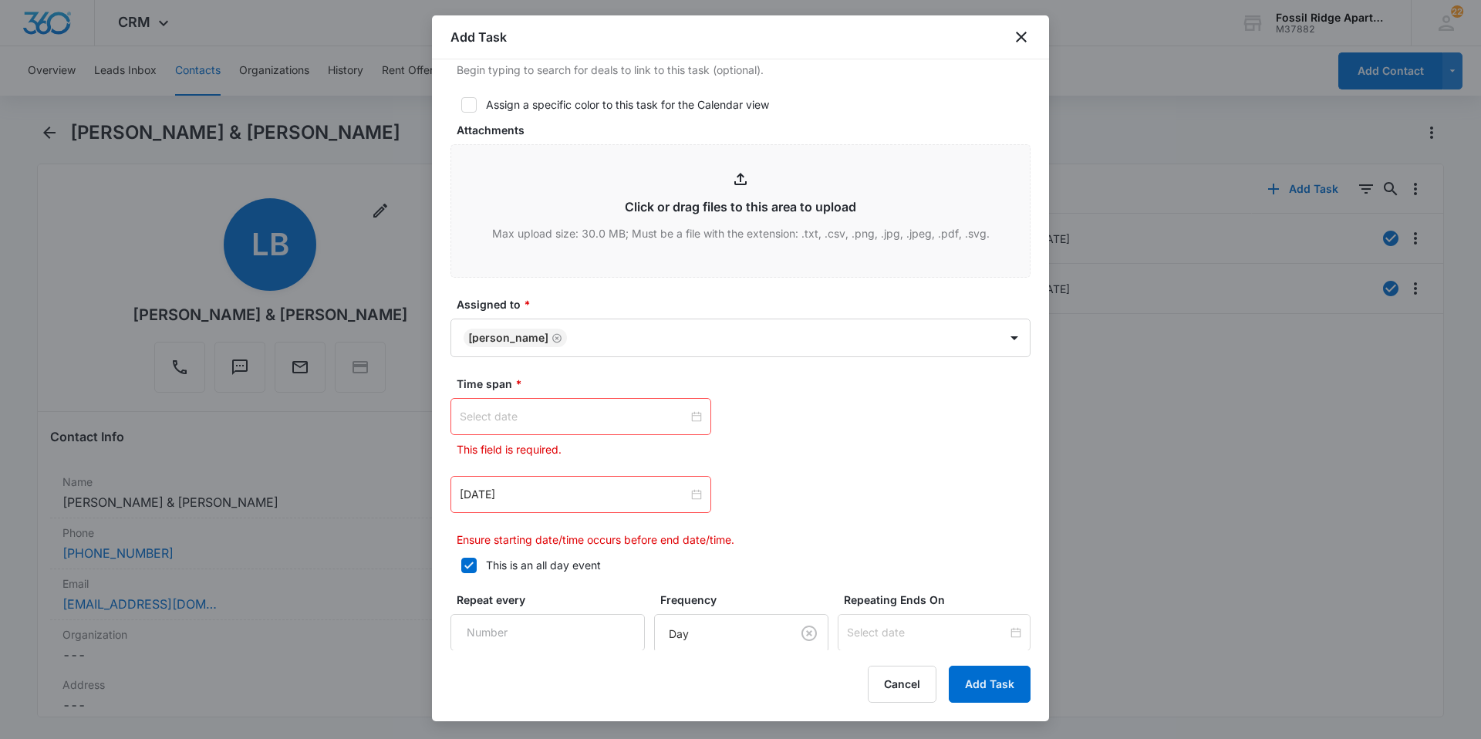
click at [688, 417] on div at bounding box center [581, 416] width 242 height 17
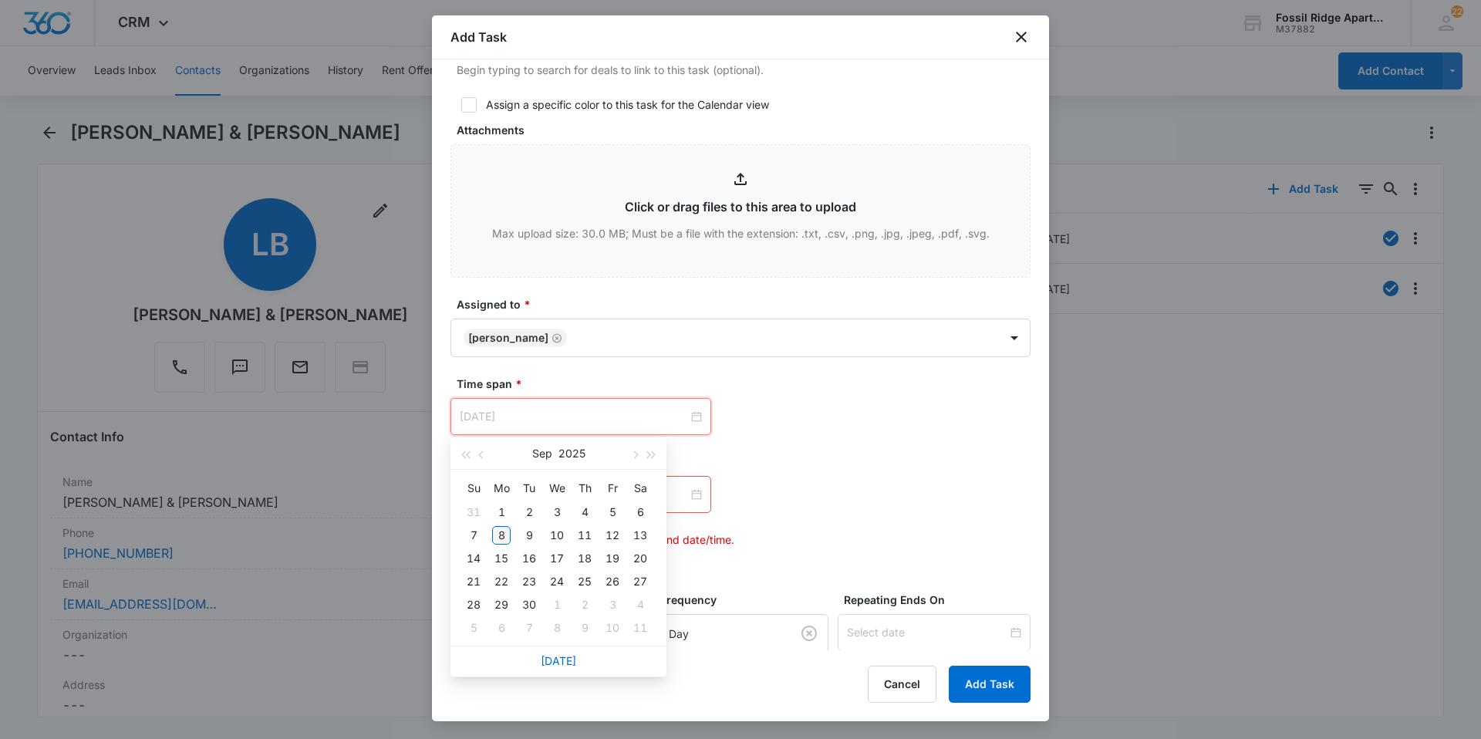
type input "[DATE]"
drag, startPoint x: 499, startPoint y: 532, endPoint x: 500, endPoint y: 525, distance: 7.8
click at [500, 535] on div "8" at bounding box center [501, 535] width 19 height 19
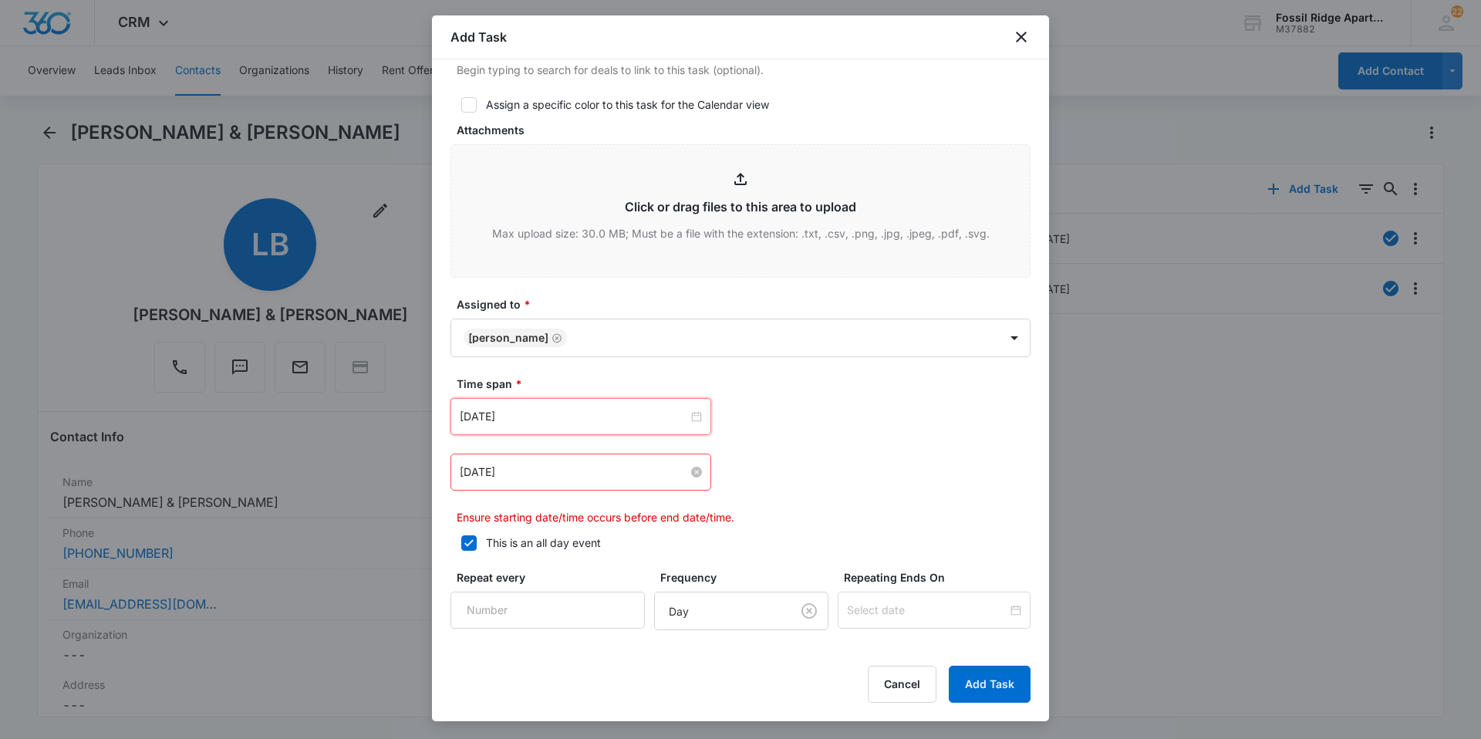
click at [682, 474] on input "[DATE]" at bounding box center [574, 472] width 228 height 17
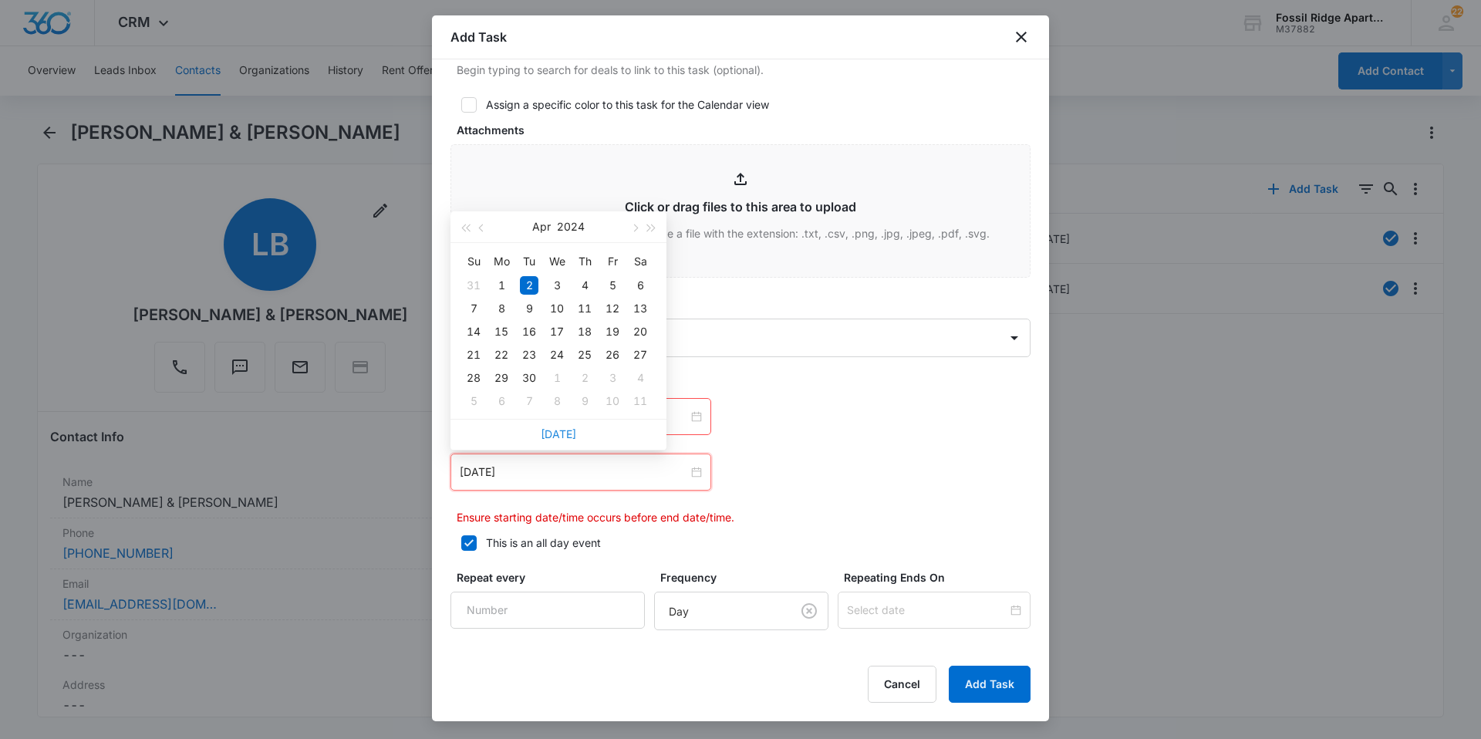
click at [562, 432] on link "[DATE]" at bounding box center [558, 433] width 35 height 13
type input "[DATE]"
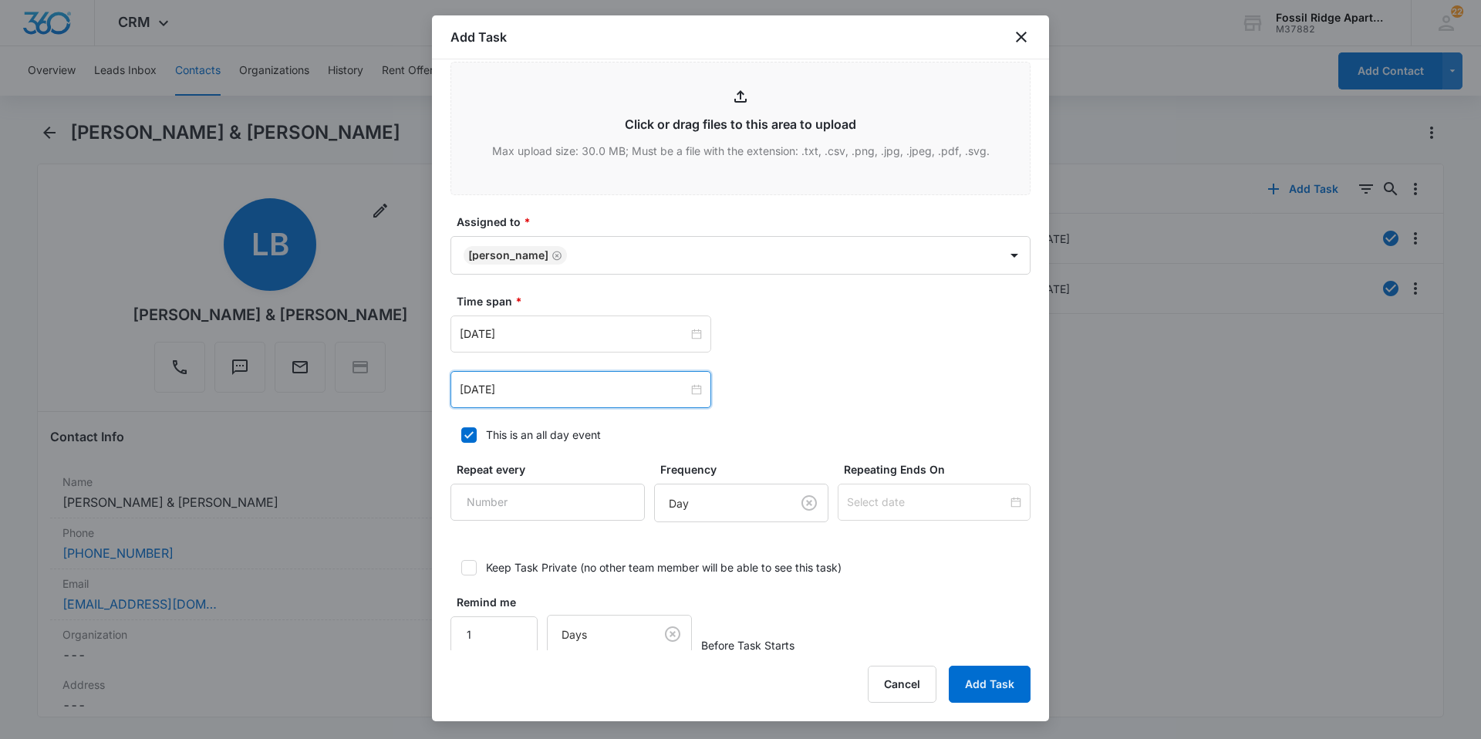
scroll to position [798, 0]
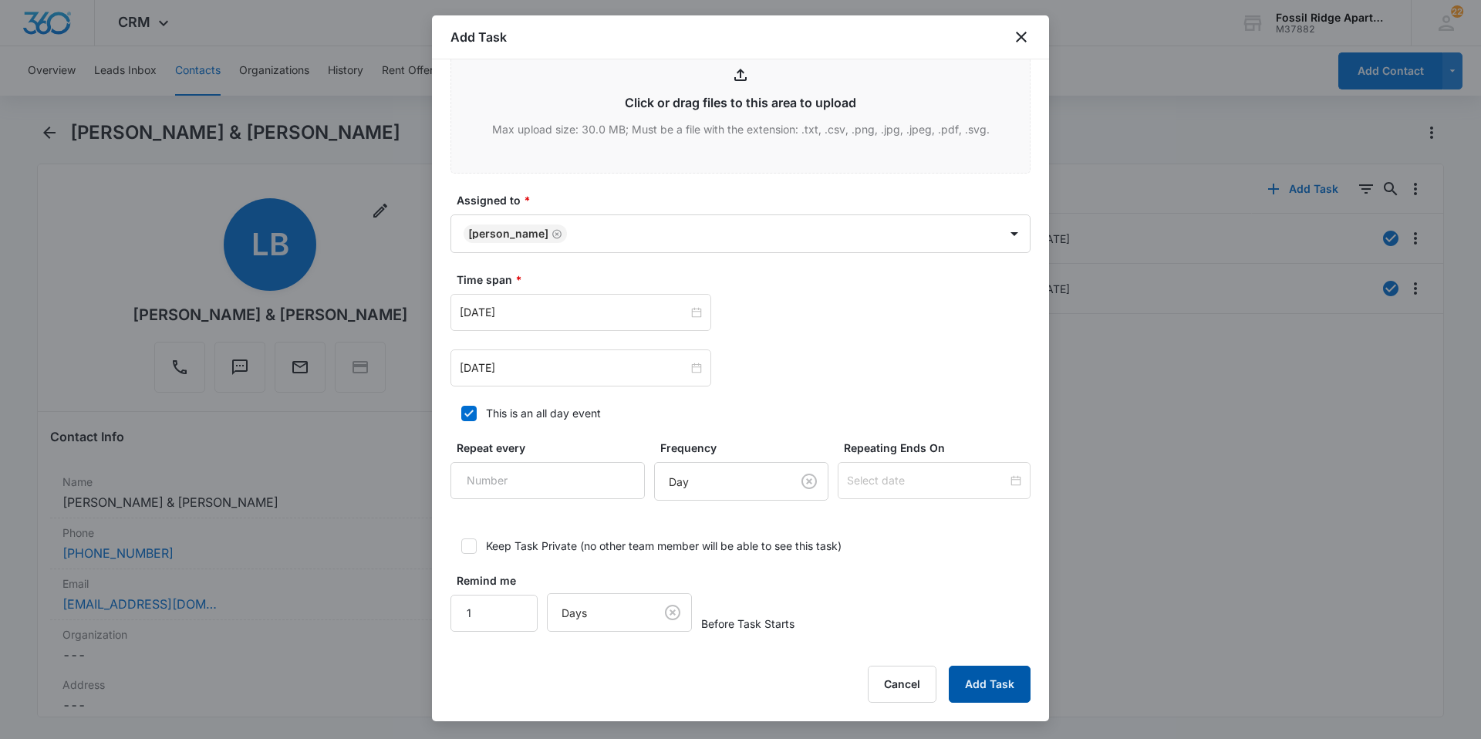
click at [984, 687] on button "Add Task" at bounding box center [990, 684] width 82 height 37
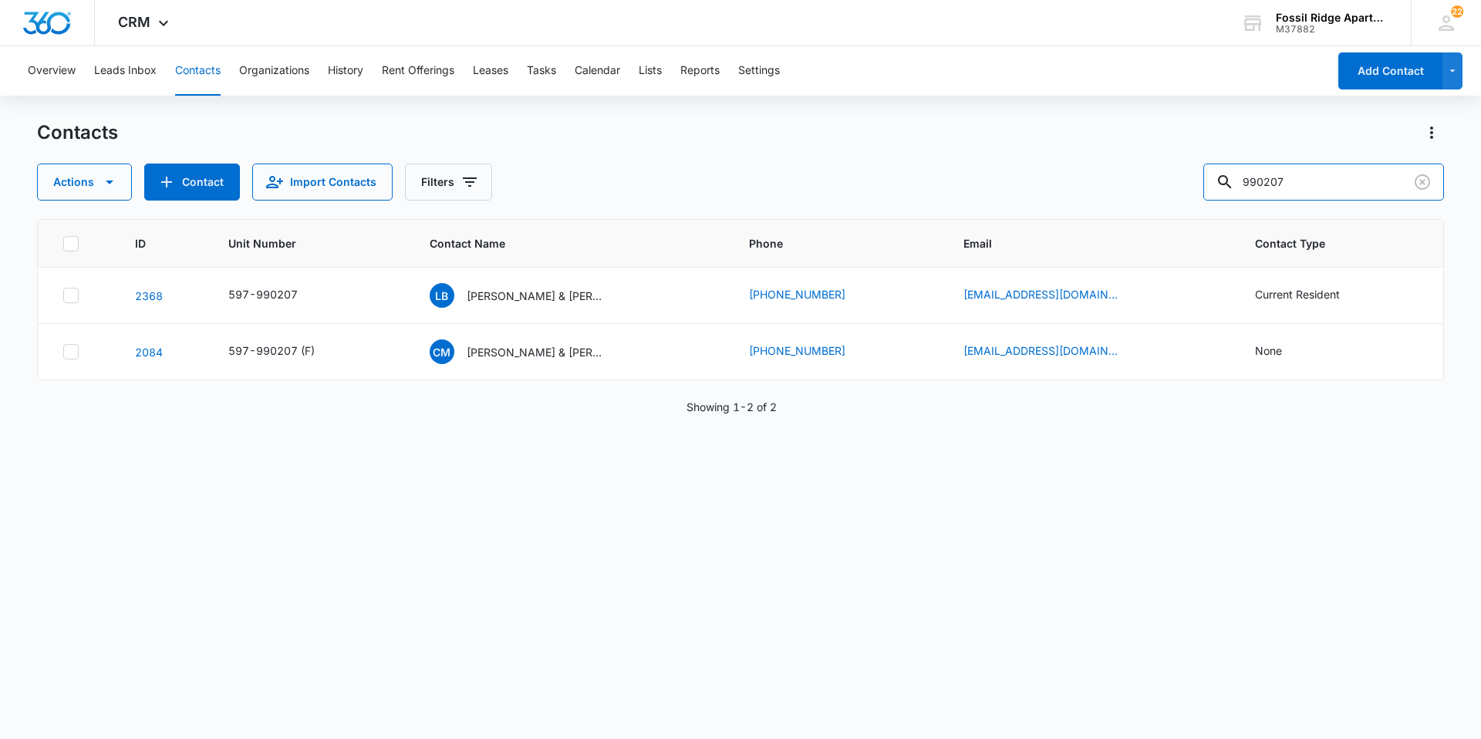
drag, startPoint x: 1317, startPoint y: 183, endPoint x: 1190, endPoint y: 196, distance: 127.2
click at [1190, 196] on div "Actions Contact Import Contacts Filters 990207" at bounding box center [740, 182] width 1407 height 37
type input "680101"
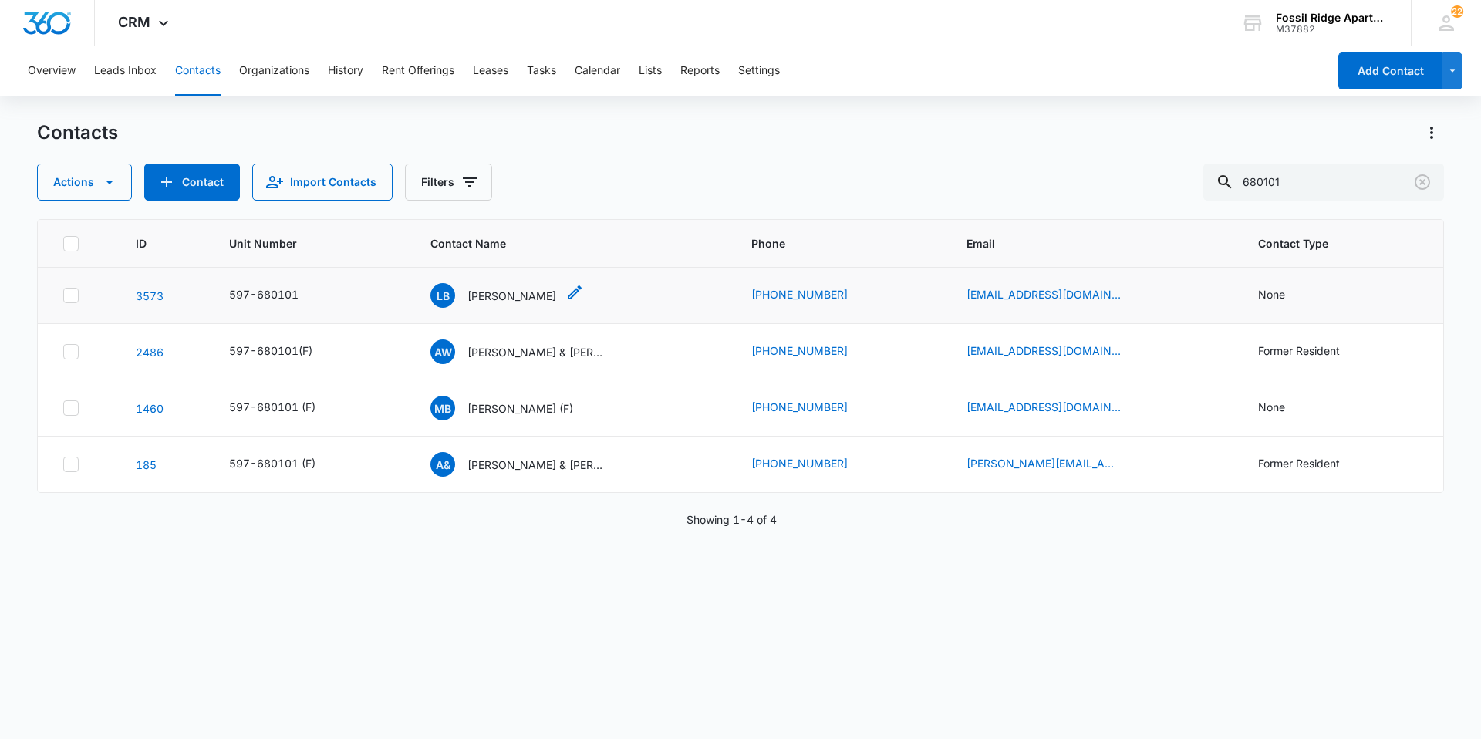
click at [511, 294] on p "[PERSON_NAME]" at bounding box center [511, 296] width 89 height 16
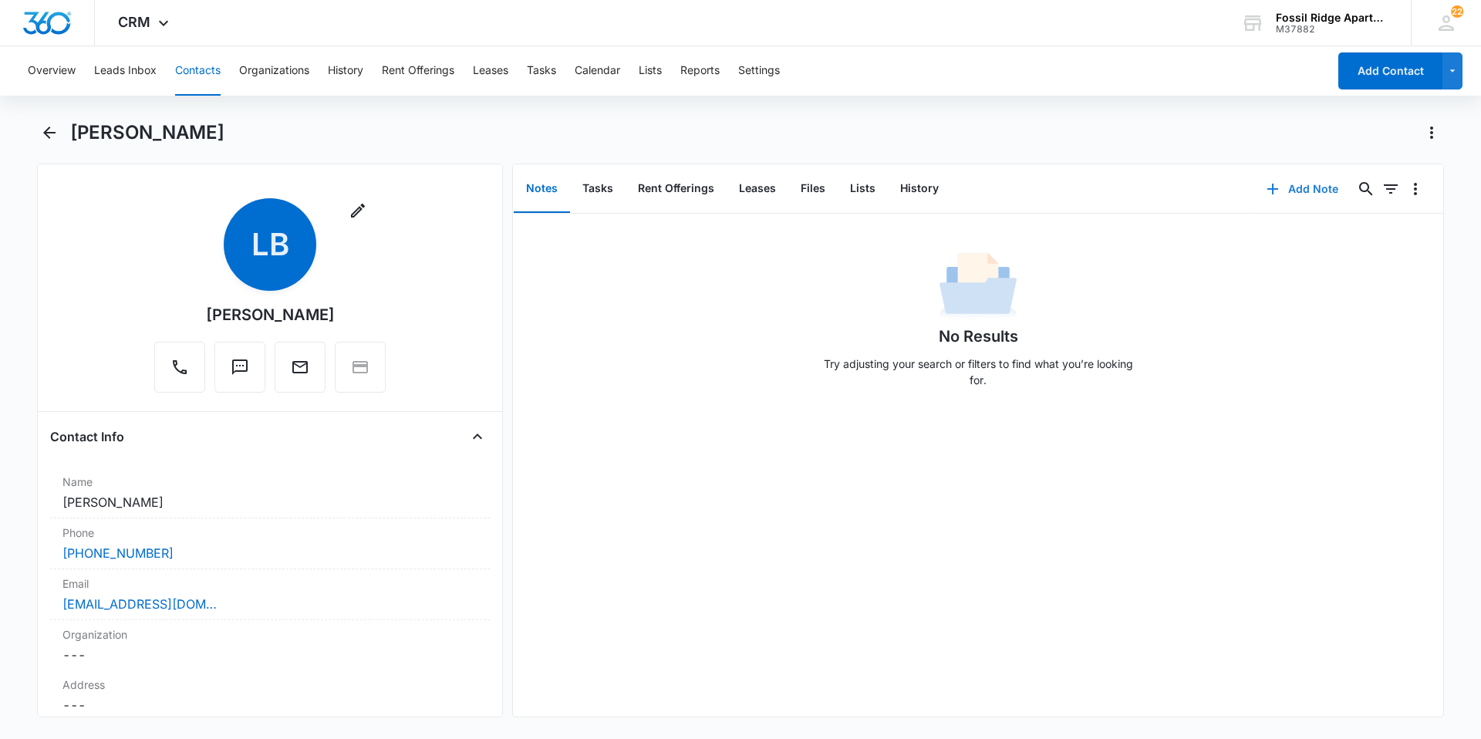
click at [1263, 190] on icon "button" at bounding box center [1272, 189] width 19 height 19
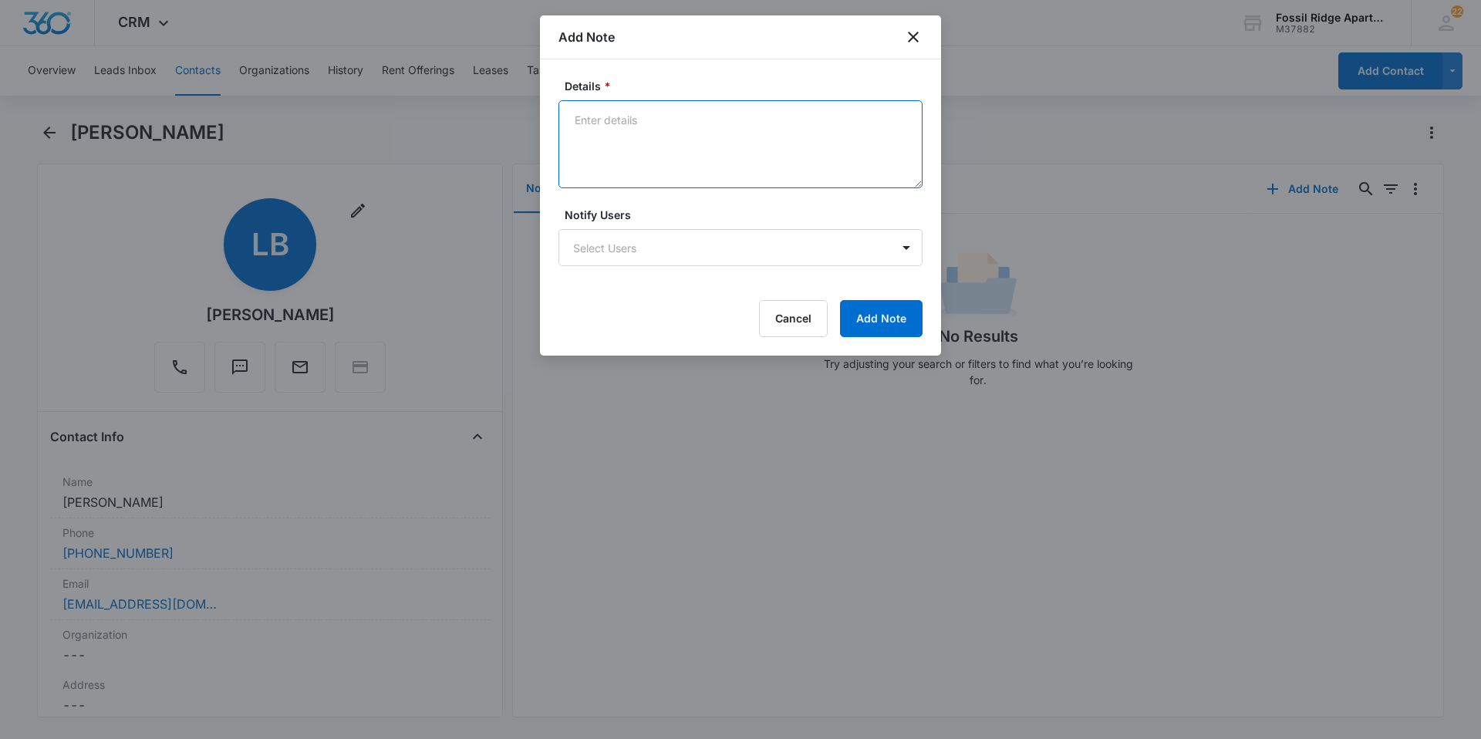
click at [577, 135] on textarea "Details *" at bounding box center [740, 144] width 364 height 88
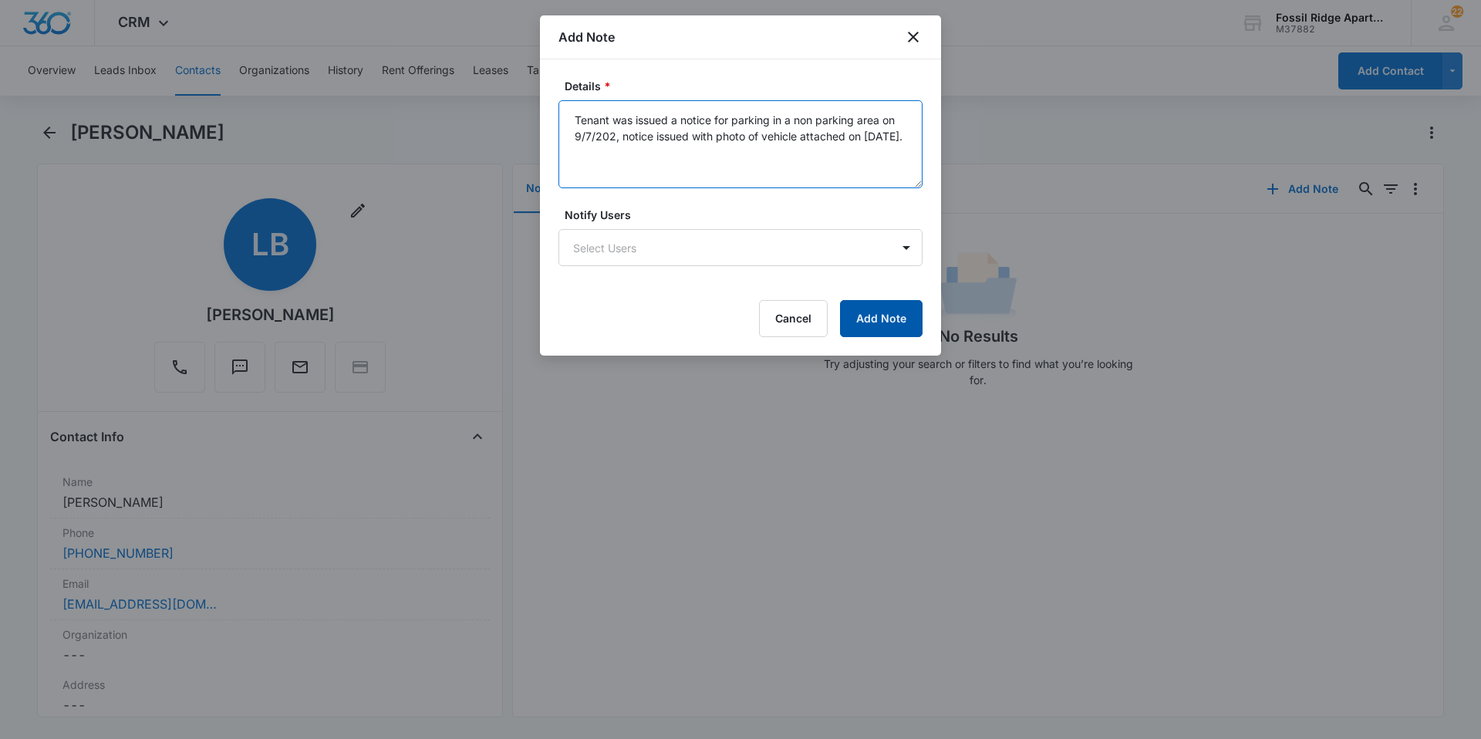
type textarea "Tenant was issued a notice for parking in a non parking area on 9/7/202, notice…"
click at [871, 320] on button "Add Note" at bounding box center [881, 318] width 83 height 37
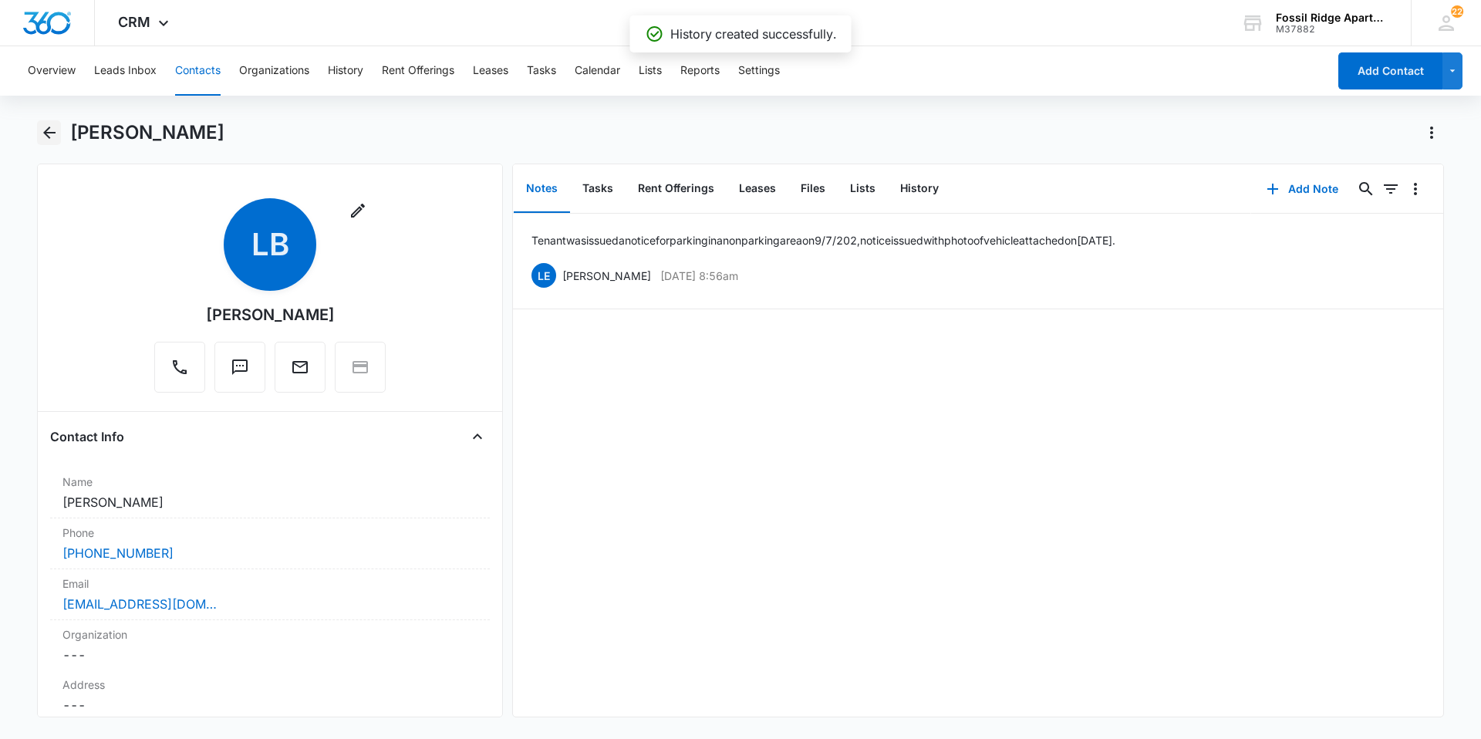
click at [48, 123] on icon "Back" at bounding box center [49, 132] width 19 height 19
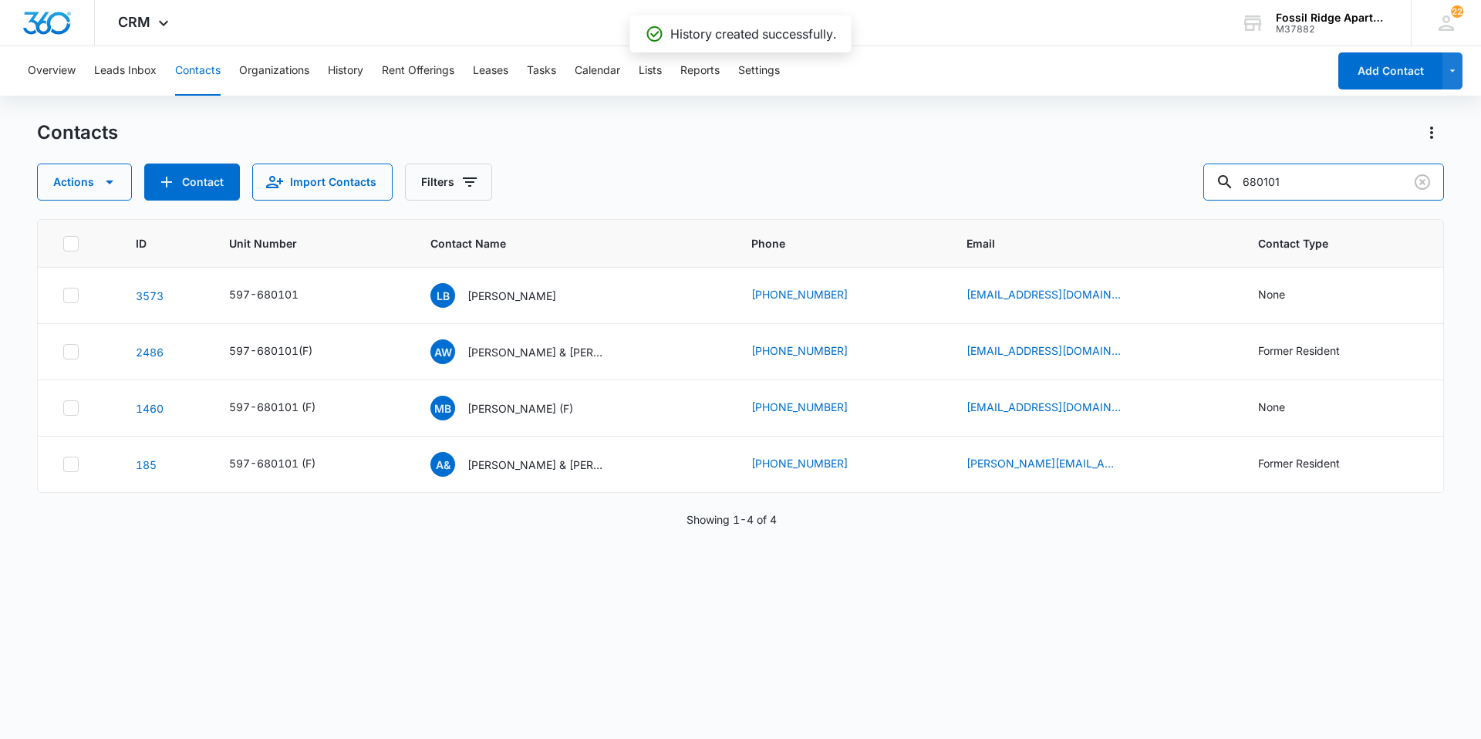
drag, startPoint x: 1304, startPoint y: 193, endPoint x: 1115, endPoint y: 210, distance: 189.7
click at [1110, 208] on div "Contacts Actions Contact Import Contacts Filters 680101 ID Unit Number Contact …" at bounding box center [740, 428] width 1407 height 617
type input "901108"
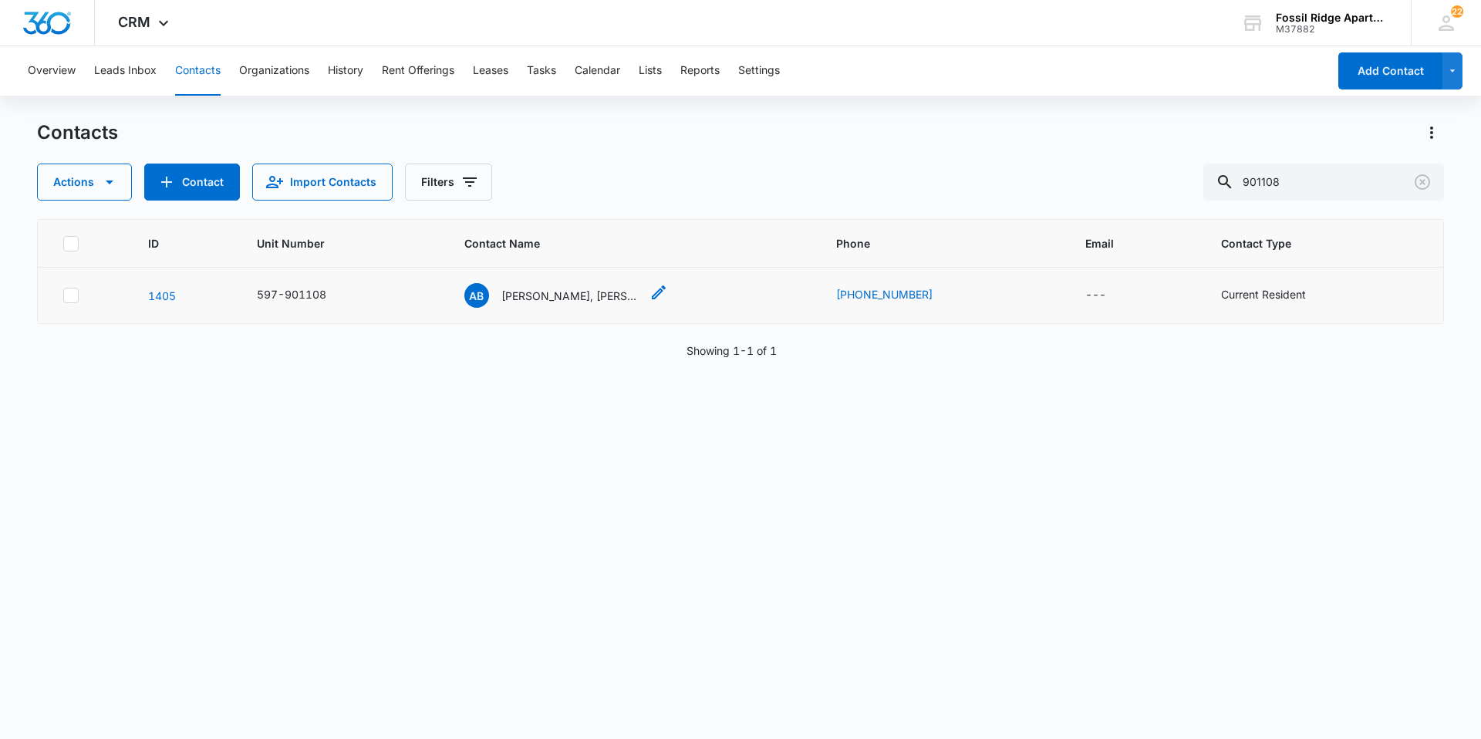
click at [531, 295] on p "[PERSON_NAME], [PERSON_NAME]" at bounding box center [570, 296] width 139 height 16
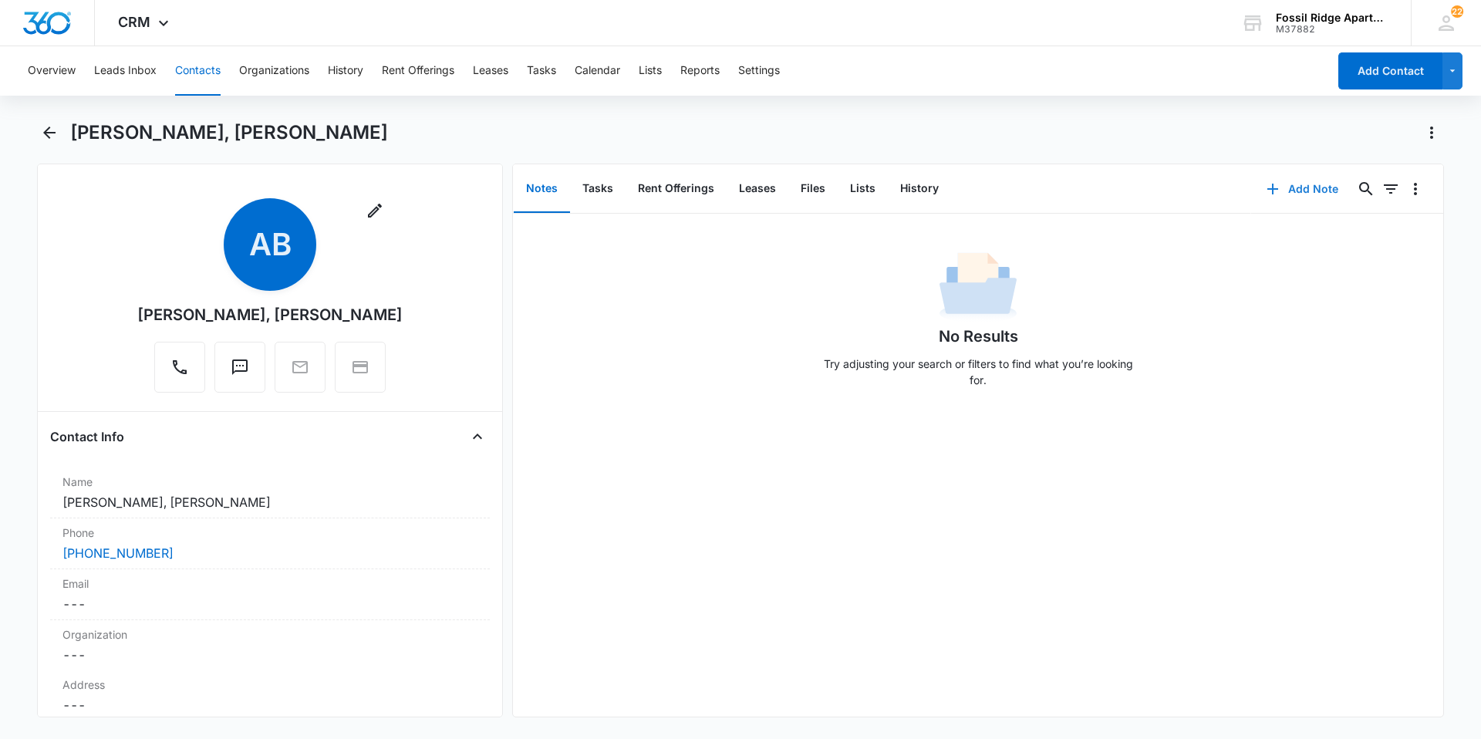
click at [1263, 193] on icon "button" at bounding box center [1272, 189] width 19 height 19
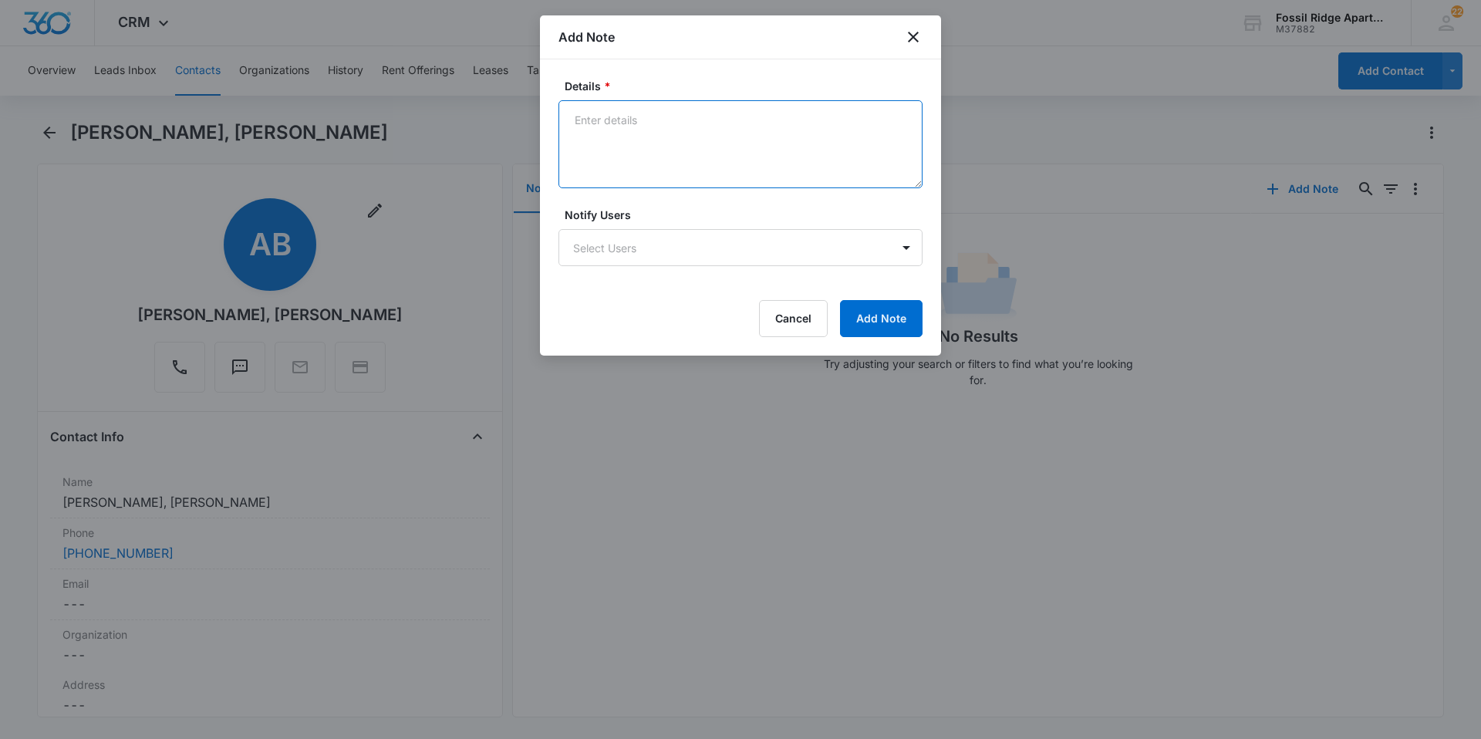
drag, startPoint x: 655, startPoint y: 146, endPoint x: 649, endPoint y: 155, distance: 11.1
click at [651, 155] on textarea "Details *" at bounding box center [740, 144] width 364 height 88
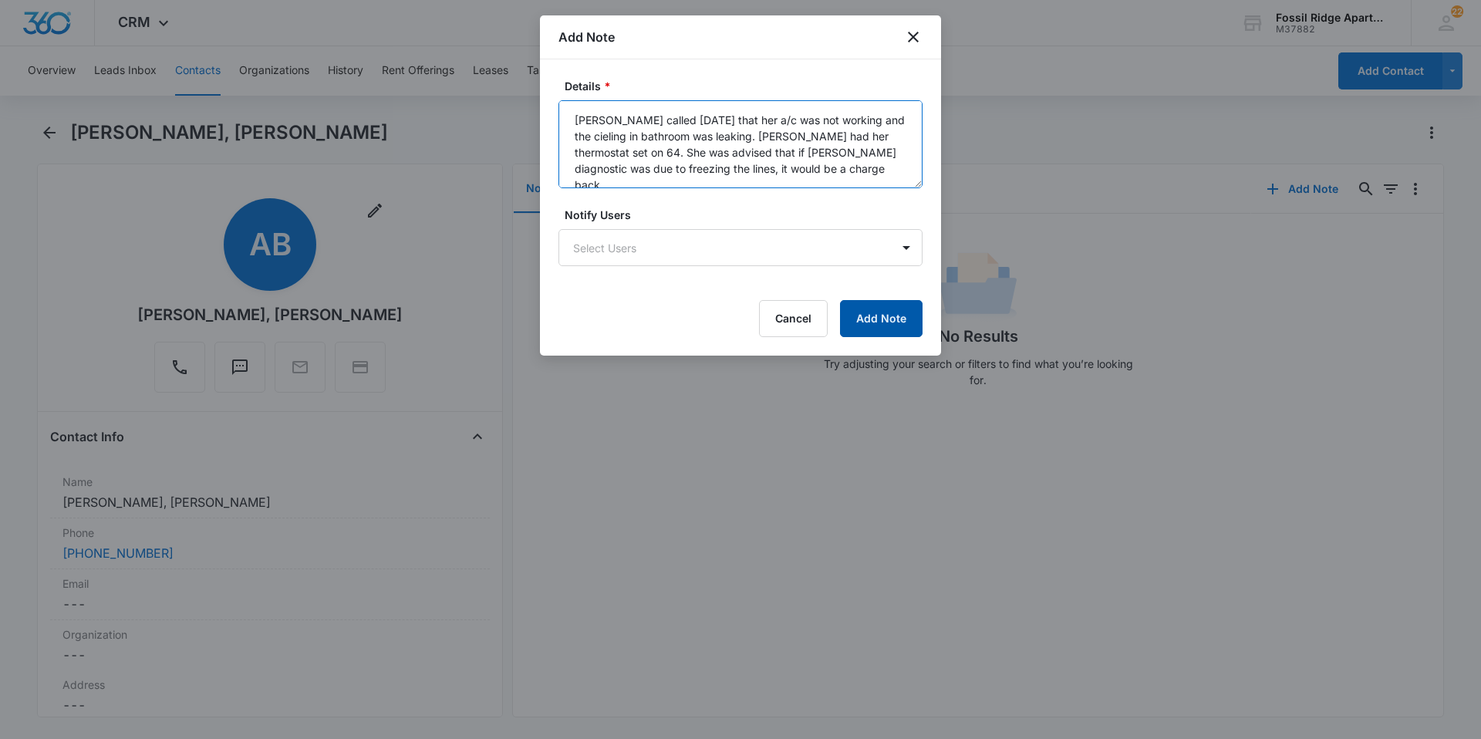
type textarea "[PERSON_NAME] called [DATE] that her a/c was not working and the cieling in bat…"
click at [856, 322] on button "Add Note" at bounding box center [881, 318] width 83 height 37
